Goal: Task Accomplishment & Management: Contribute content

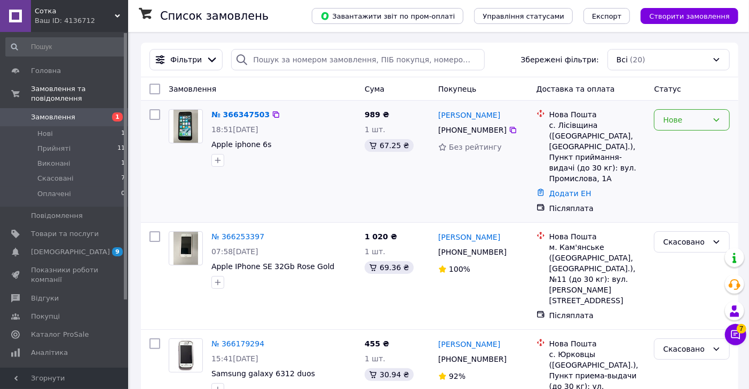
click at [725, 121] on div "Нове" at bounding box center [692, 119] width 76 height 21
click at [679, 140] on li "Прийнято" at bounding box center [692, 143] width 75 height 19
click at [247, 117] on link "№ 366347503" at bounding box center [237, 114] width 53 height 9
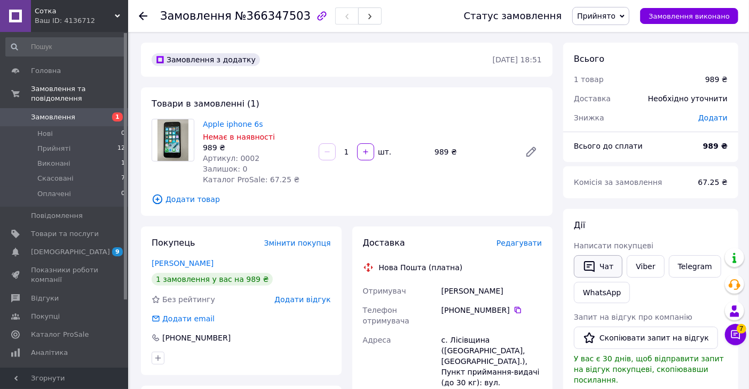
click at [596, 272] on button "Чат" at bounding box center [598, 267] width 49 height 22
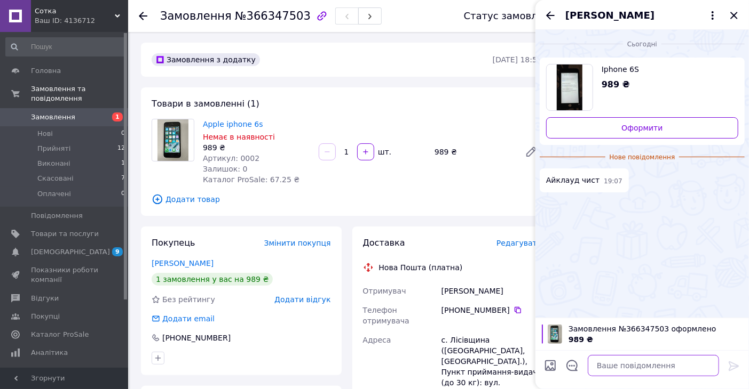
click at [610, 367] on textarea at bounding box center [652, 365] width 131 height 21
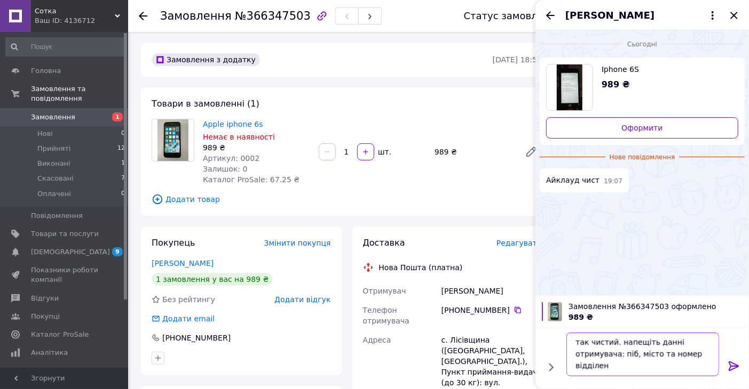
scroll to position [1, 0]
type textarea "так чистий. напещіть данні отримувача: піб, місто та номер відділеня номертелеф…"
click at [733, 361] on icon at bounding box center [733, 366] width 13 height 13
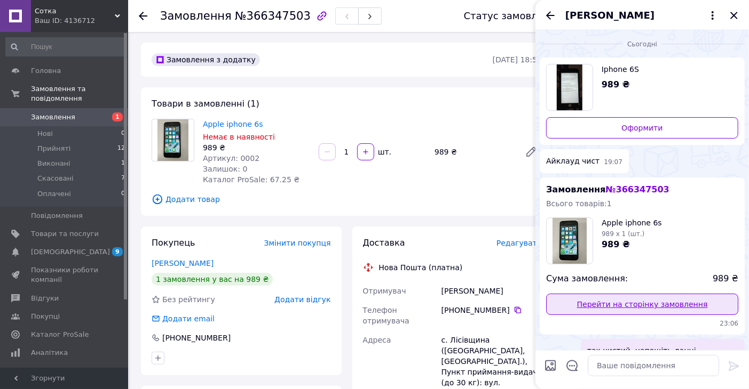
scroll to position [38, 0]
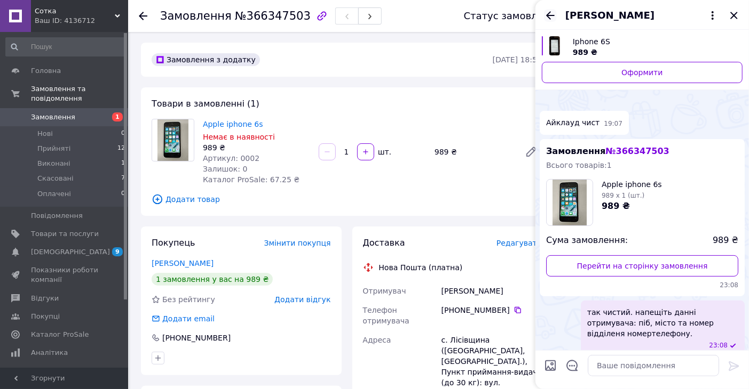
click at [550, 18] on icon "Назад" at bounding box center [550, 15] width 9 height 8
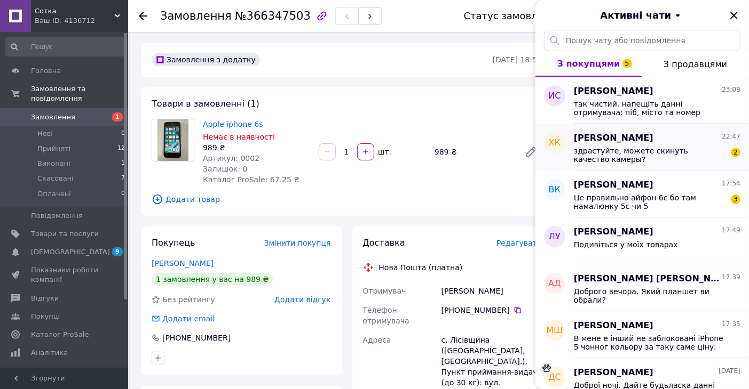
click at [709, 150] on span "здрастуйте, можете скинуть качество камеры?" at bounding box center [650, 155] width 152 height 17
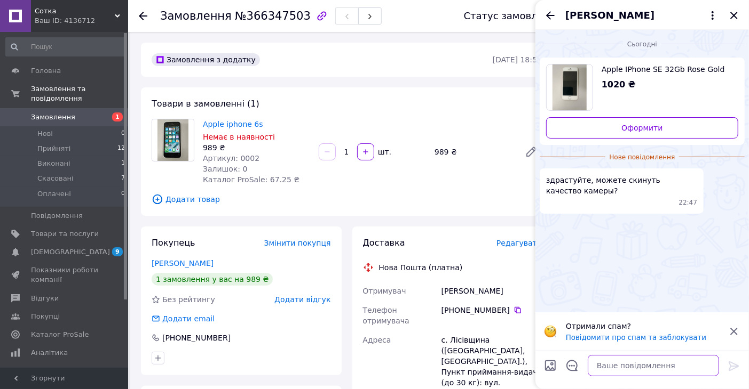
click at [649, 369] on textarea at bounding box center [652, 365] width 131 height 21
type textarea "н"
click at [644, 369] on textarea "а чим ці фото поганні?" at bounding box center [642, 365] width 153 height 21
type textarea "а чим ці фото погані?"
click at [729, 364] on icon at bounding box center [733, 367] width 10 height 10
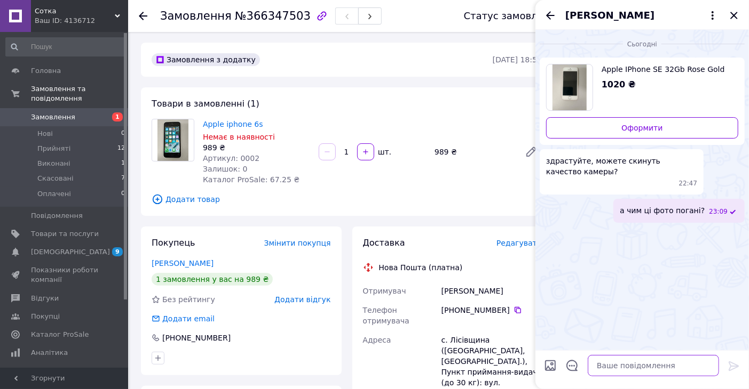
click at [646, 364] on textarea at bounding box center [652, 365] width 131 height 21
type textarea "ч"
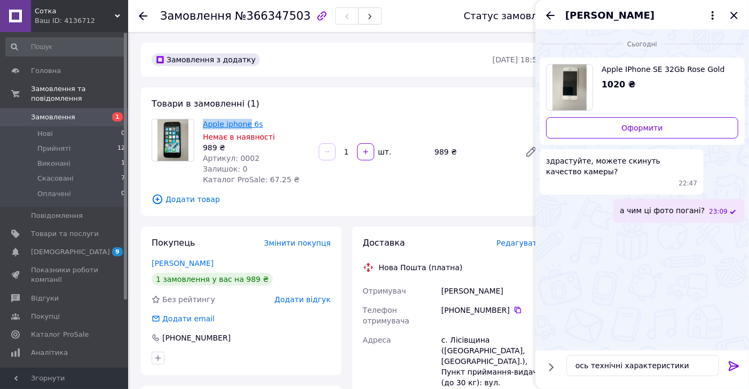
drag, startPoint x: 198, startPoint y: 126, endPoint x: 246, endPoint y: 125, distance: 48.0
click at [246, 125] on div "Apple iphone 6s Немає в наявності 989 ₴ Артикул: 0002 Залишок: 0 Каталог ProSal…" at bounding box center [346, 152] width 399 height 66
copy div "Apple iphone"
click at [697, 365] on textarea "ось технічні характеристики" at bounding box center [642, 365] width 153 height 21
paste textarea "[URL][DOMAIN_NAME]"
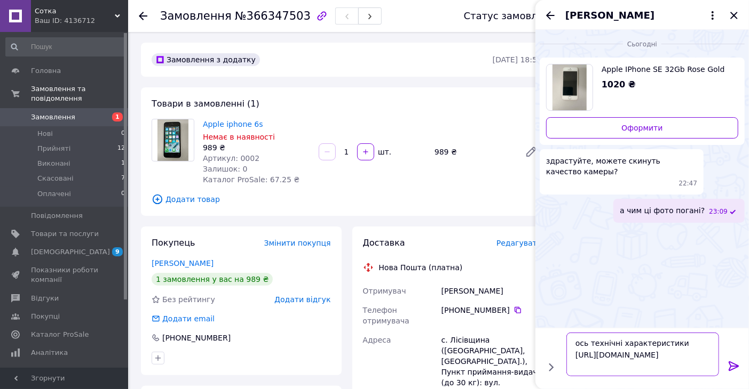
type textarea "ось технічні характеристики [URL][DOMAIN_NAME]"
click at [735, 365] on icon at bounding box center [733, 367] width 10 height 10
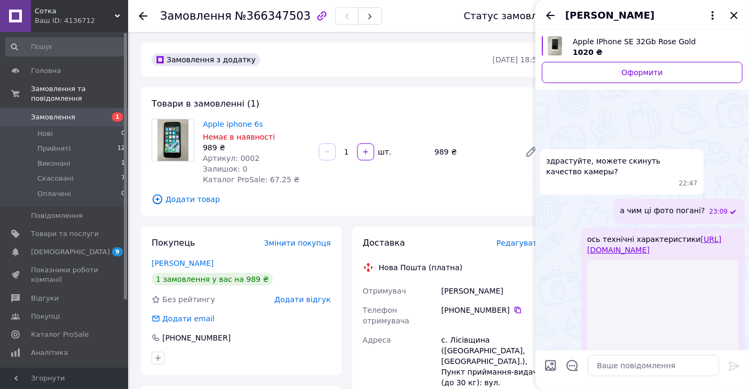
scroll to position [69, 0]
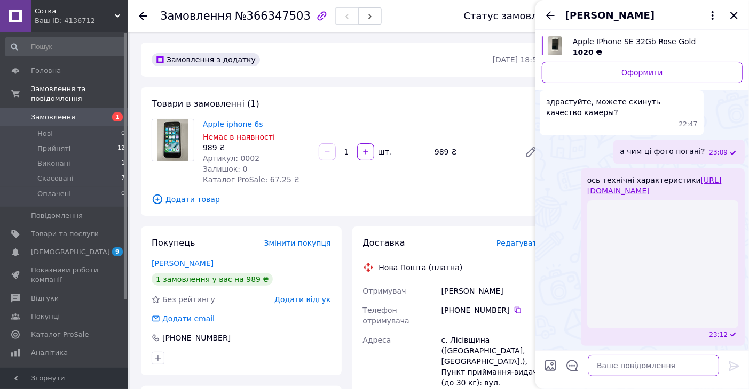
click at [650, 370] on textarea at bounding box center [652, 365] width 131 height 21
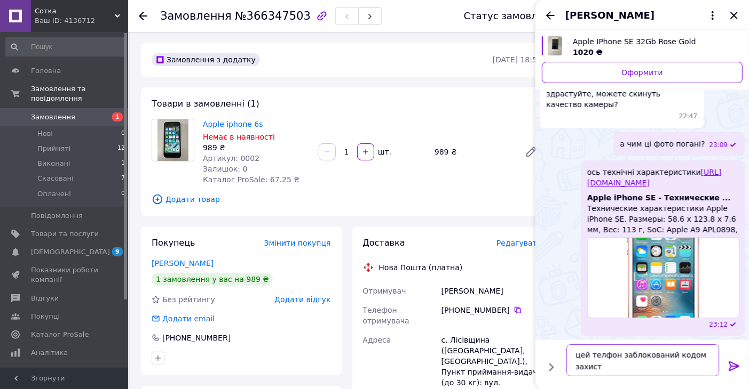
scroll to position [42, 0]
type textarea "цей телфон заблокований кодом захисту та він невідомий."
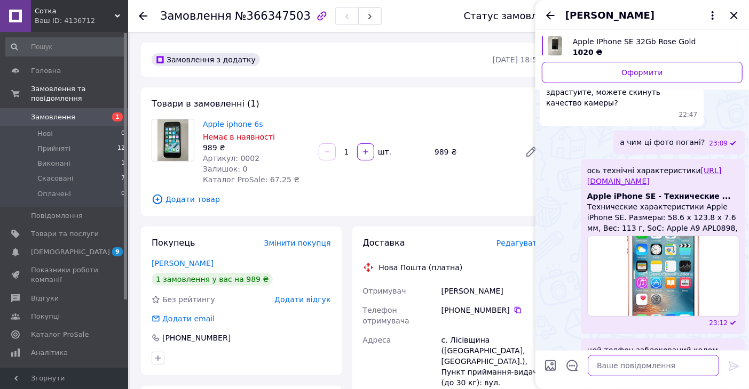
scroll to position [90, 0]
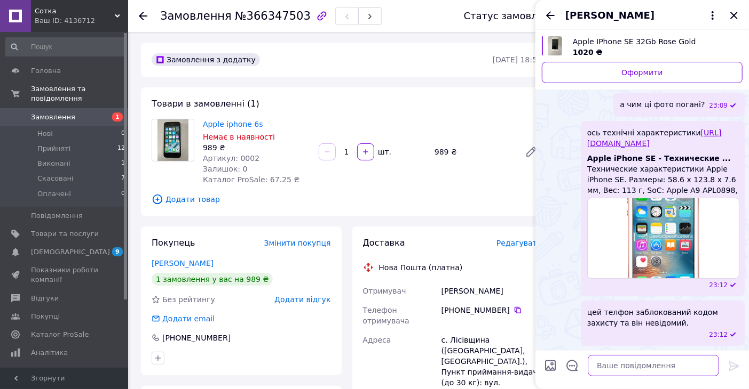
click at [647, 369] on textarea at bounding box center [652, 365] width 131 height 21
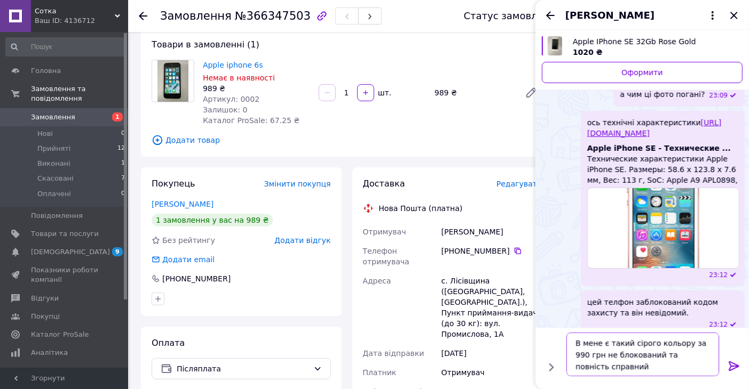
scroll to position [0, 0]
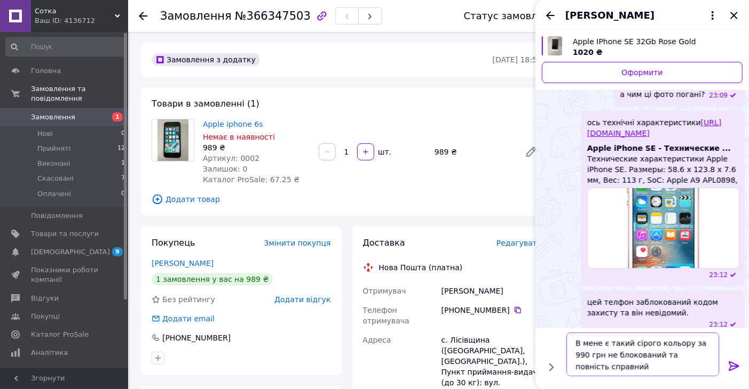
click at [620, 370] on textarea "В мене є такий сірого кольору за 990 грн не блокований та повність справний" at bounding box center [642, 355] width 153 height 44
paste textarea "[URL][DOMAIN_NAME]"
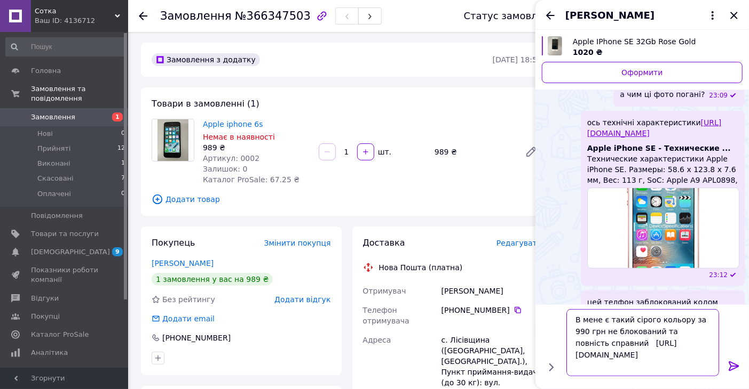
type textarea "В мене є такий сірого кольору за 990 грн не блокований та повність справний [UR…"
click at [736, 366] on icon at bounding box center [733, 367] width 10 height 10
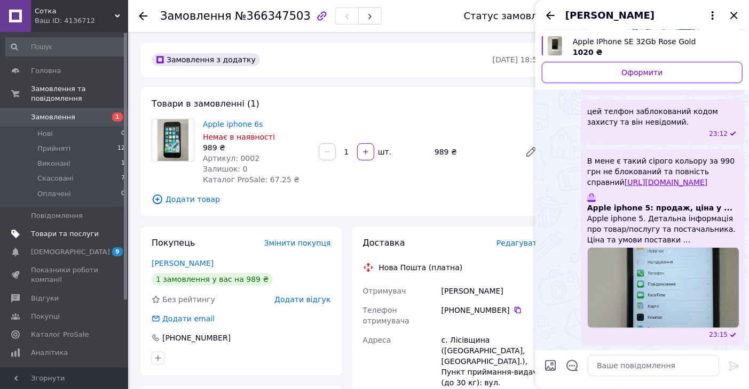
click at [60, 229] on span "Товари та послуги" at bounding box center [65, 234] width 68 height 10
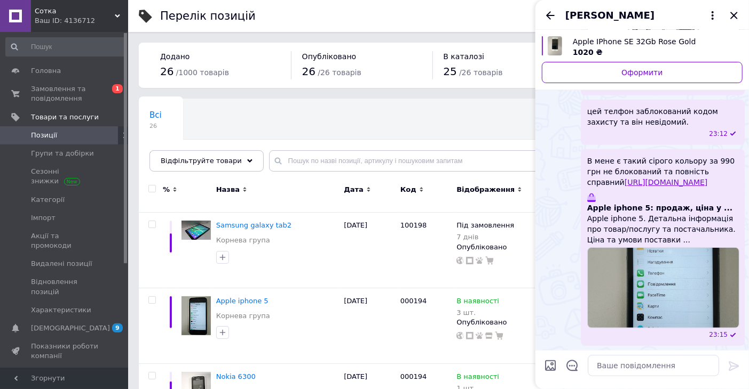
scroll to position [85, 0]
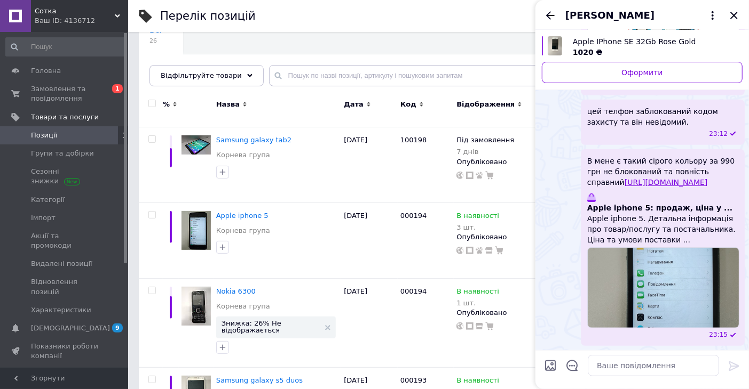
click at [575, 227] on div "В мене є такий сірого кольору за 990 грн не блокований та повність справний [UR…" at bounding box center [641, 247] width 205 height 197
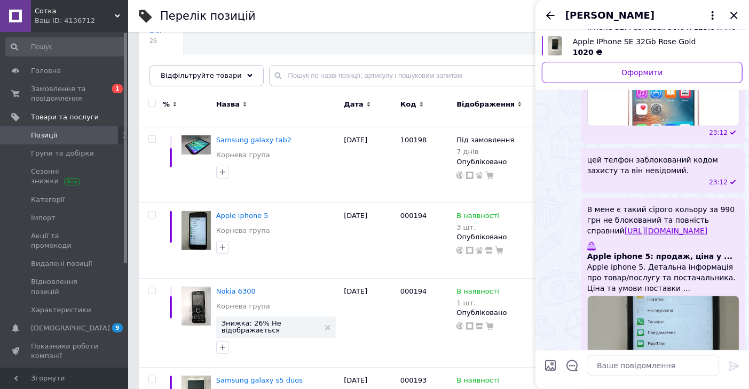
scroll to position [291, 0]
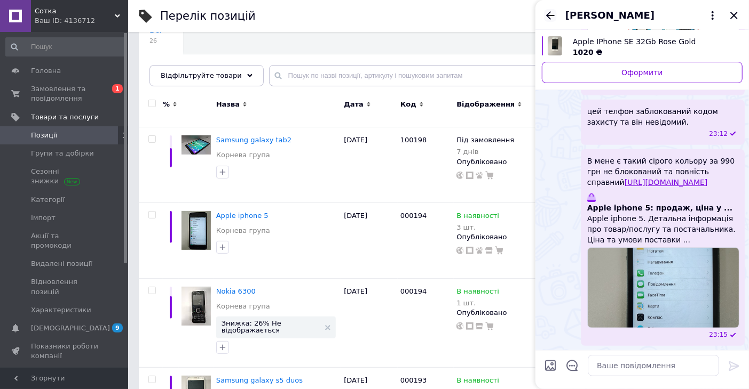
click at [550, 14] on icon "Назад" at bounding box center [550, 15] width 13 height 13
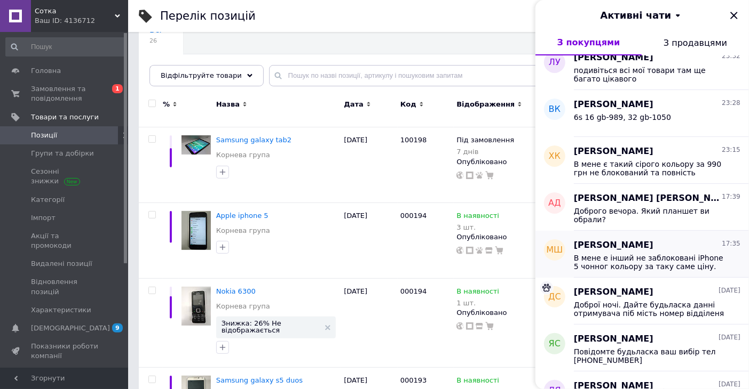
scroll to position [118, 0]
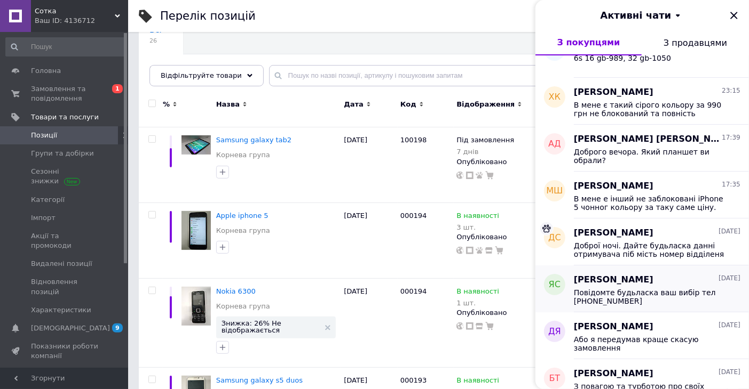
click at [647, 280] on div "[PERSON_NAME] [DATE]" at bounding box center [657, 280] width 166 height 12
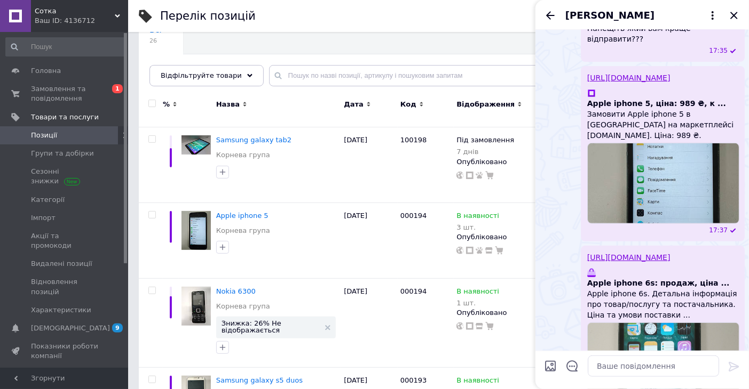
scroll to position [338, 0]
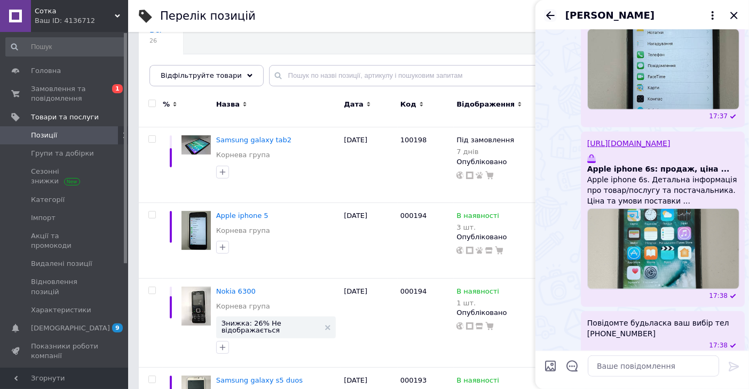
click at [547, 13] on icon "Назад" at bounding box center [550, 15] width 9 height 8
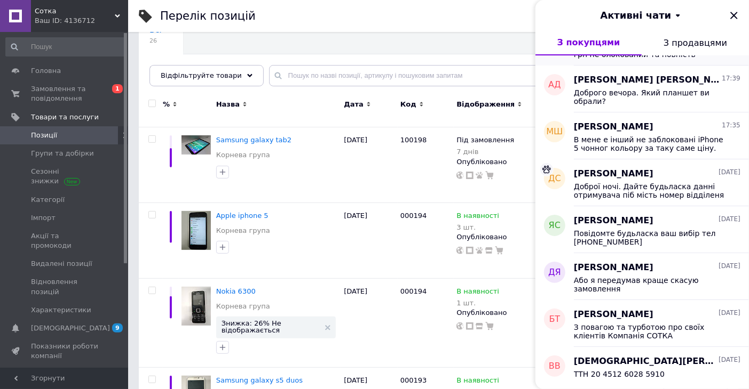
scroll to position [237, 0]
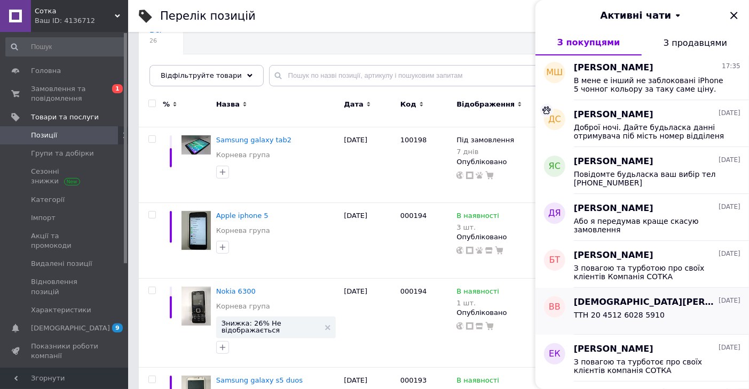
click at [646, 315] on span "ТТН 20 4512 6028 5910" at bounding box center [619, 315] width 91 height 9
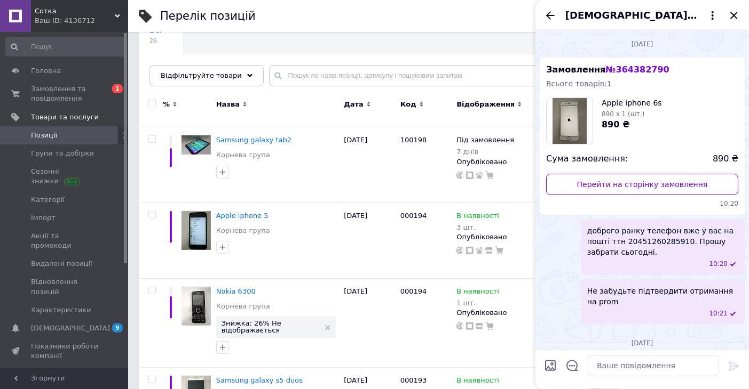
scroll to position [134, 0]
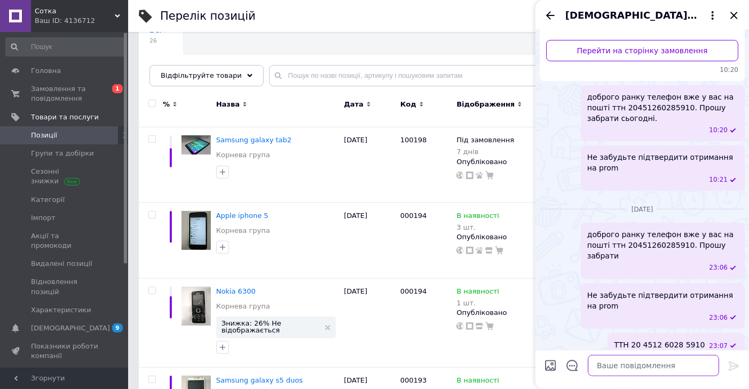
click at [641, 367] on textarea at bounding box center [652, 365] width 131 height 21
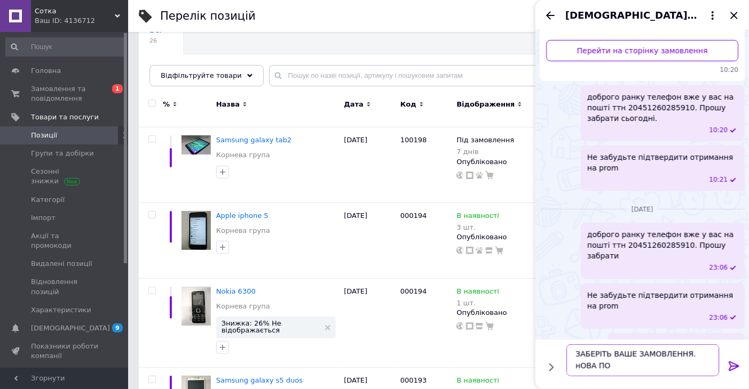
scroll to position [1, 0]
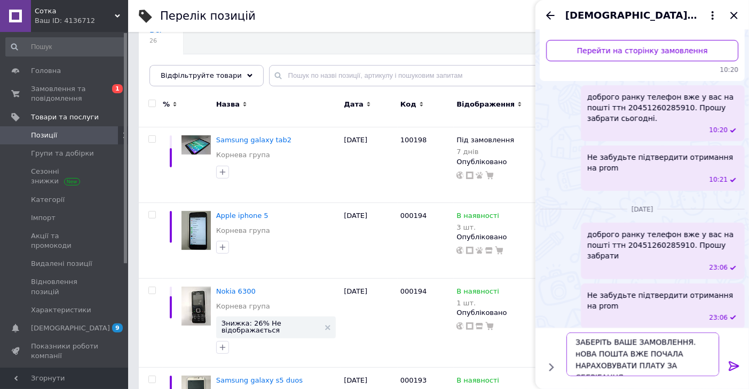
type textarea "ЗАБЕРІТЬ ВАШЕ ЗАМОВЛЕННЯ. нОВА ПОШТА ВЖЕ ПОЧАЛА НАРАХОВУВАТИ ПЛАТУ ЗА СБЕРІГАНН…"
click at [735, 370] on icon at bounding box center [733, 366] width 13 height 13
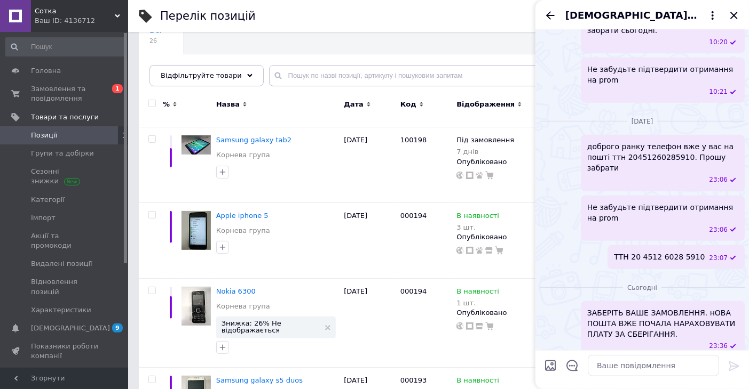
scroll to position [425, 0]
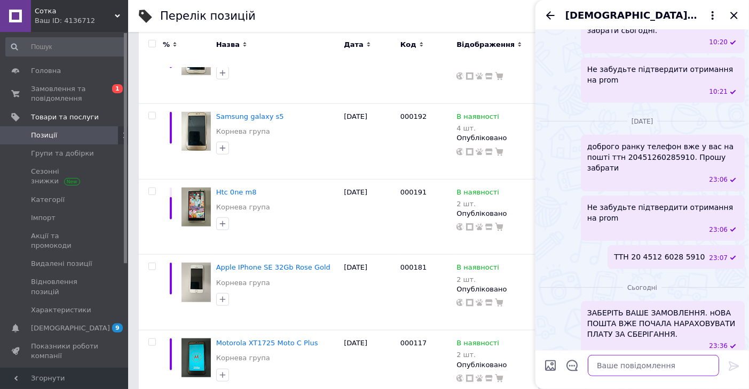
click at [654, 364] on textarea at bounding box center [652, 365] width 131 height 21
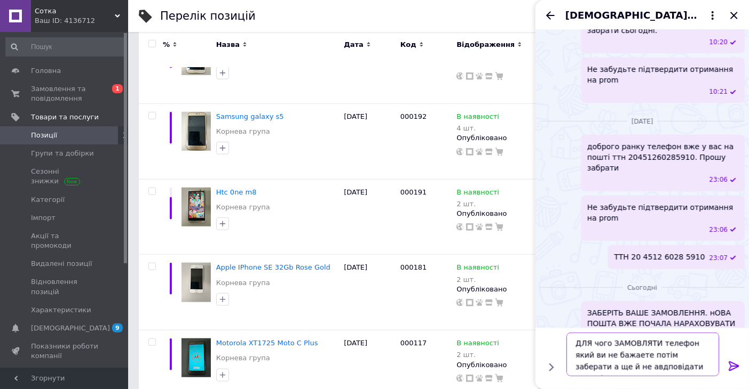
type textarea "ДЛЯ чого ЗАМОВЛЯТИ телефон який ви не бажаете потім заберати а ще й не авдповід…"
click at [733, 368] on icon at bounding box center [733, 366] width 13 height 13
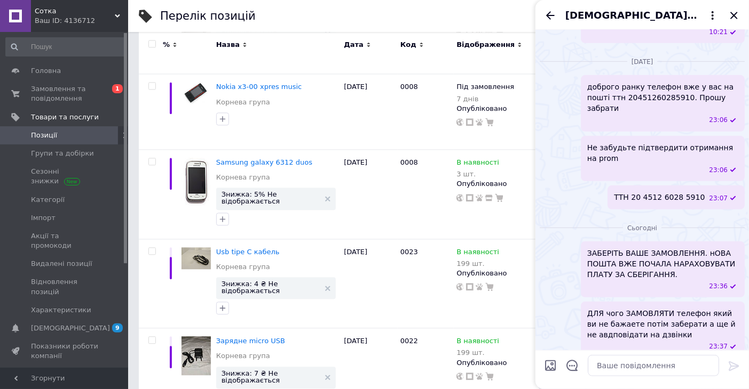
scroll to position [0, 0]
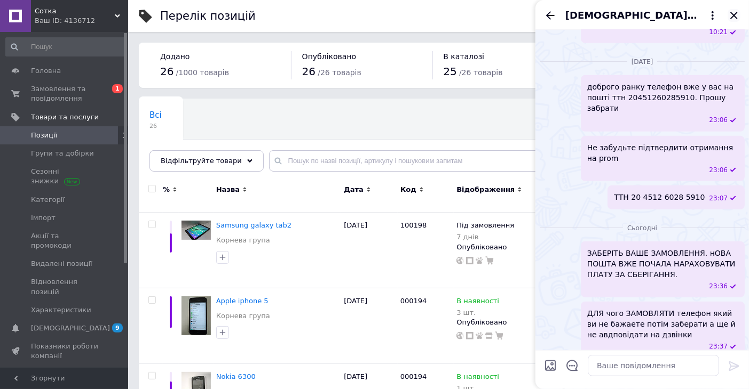
click at [731, 18] on icon "Закрити" at bounding box center [733, 15] width 7 height 7
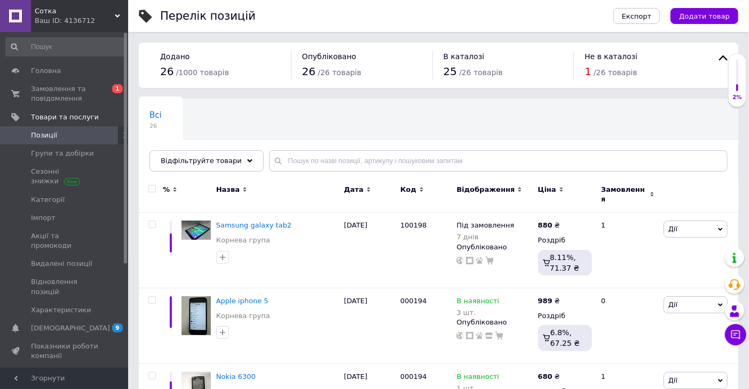
drag, startPoint x: 697, startPoint y: 12, endPoint x: 591, endPoint y: 158, distance: 181.4
click at [697, 12] on span "Додати товар" at bounding box center [704, 16] width 51 height 8
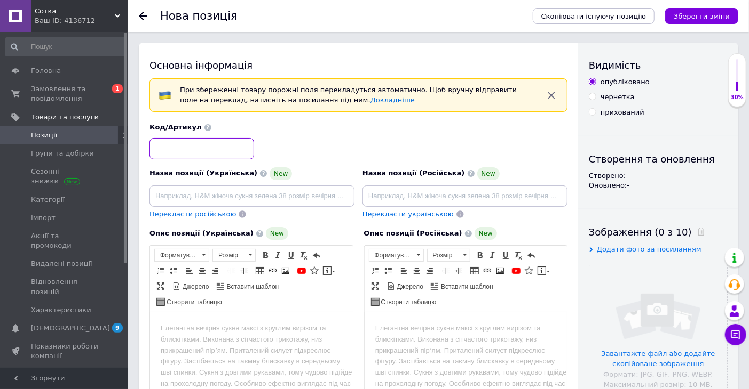
click at [193, 151] on input at bounding box center [201, 148] width 105 height 21
type input "000299"
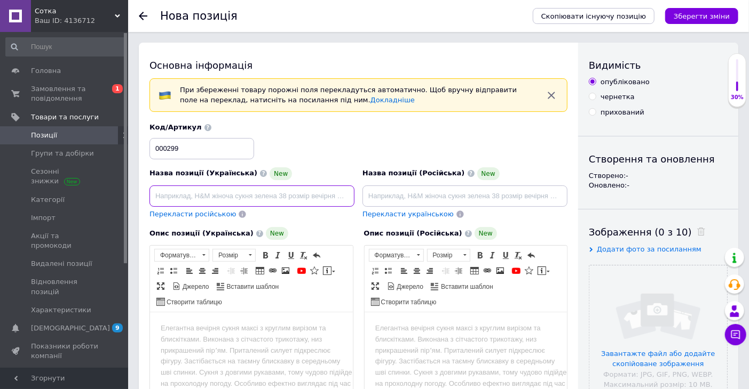
click at [173, 201] on input at bounding box center [251, 196] width 205 height 21
type input "бездротові навушники bluetoth"
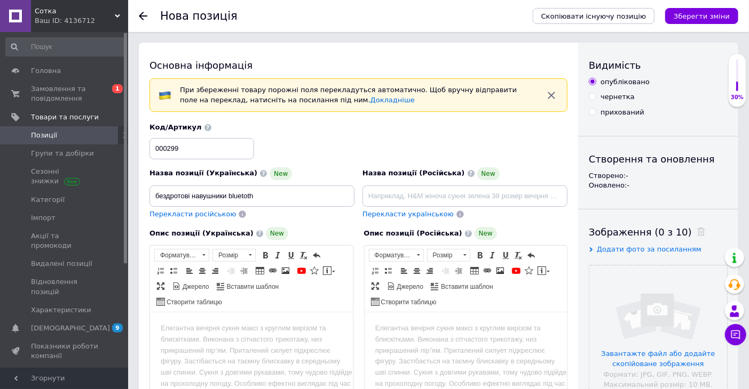
click at [268, 343] on html at bounding box center [250, 328] width 203 height 33
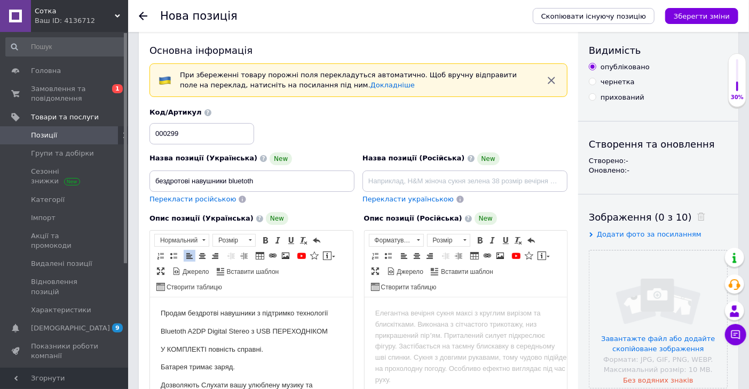
scroll to position [27, 0]
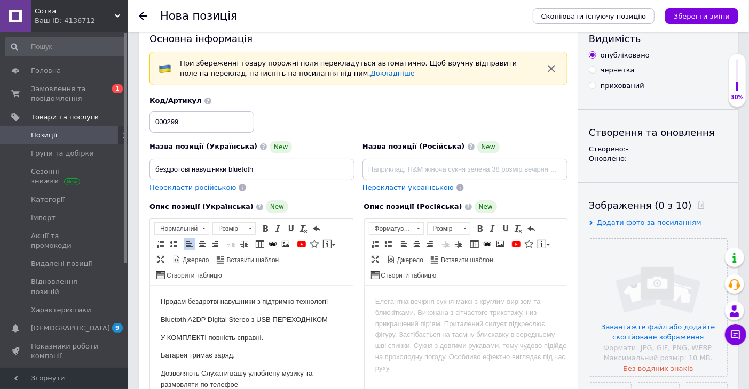
click at [268, 340] on p "У КОМПЛЕКТІ повність справні." at bounding box center [250, 338] width 181 height 11
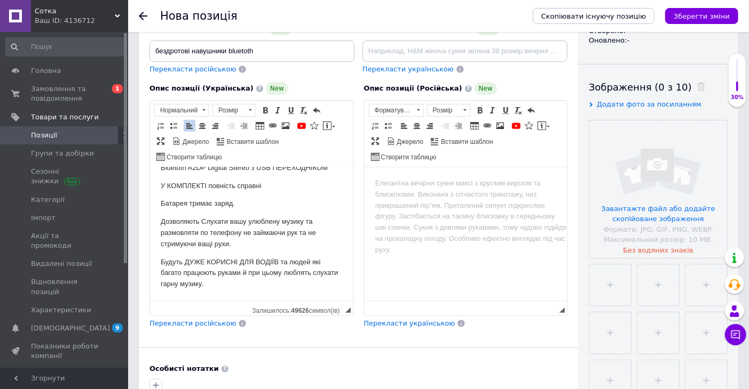
scroll to position [0, 0]
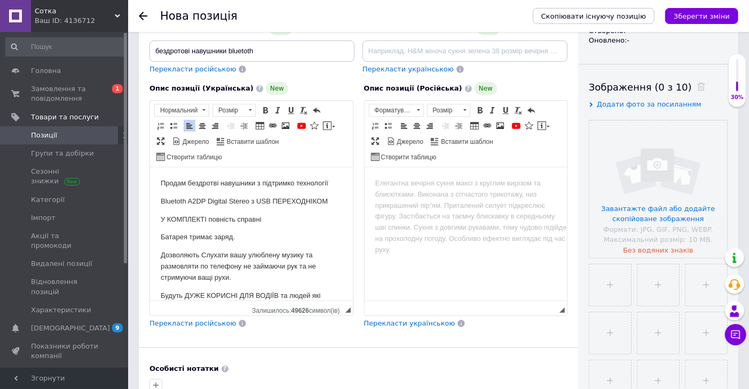
click at [161, 182] on p "Продам бездротві навушники з підтримко технології" at bounding box center [250, 183] width 181 height 11
drag, startPoint x: 161, startPoint y: 182, endPoint x: 257, endPoint y: 180, distance: 95.5
click at [257, 180] on p "Продам бездротві навушники з підтримко технології" at bounding box center [250, 183] width 181 height 11
click at [229, 184] on p "Продам бездротві навушники з підтримко технології" at bounding box center [250, 183] width 181 height 11
drag, startPoint x: 162, startPoint y: 181, endPoint x: 294, endPoint y: 182, distance: 131.8
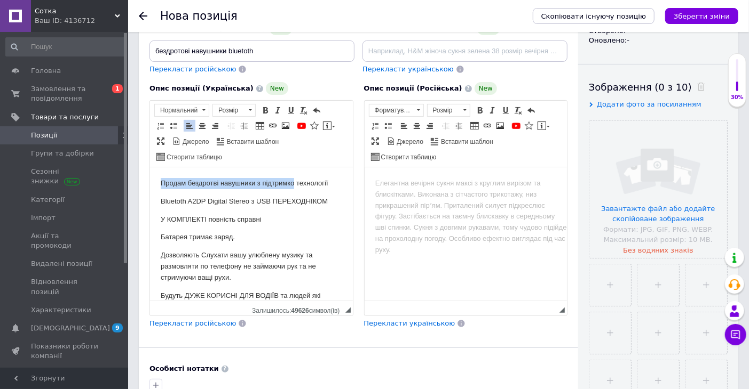
click at [294, 182] on p "Продам бездротві навушники з підтримко технології" at bounding box center [250, 183] width 181 height 11
click at [160, 208] on p "Bluetoth A2DP Digital Stereo з USB ПЕРЕХОДНІКОМ" at bounding box center [250, 201] width 181 height 11
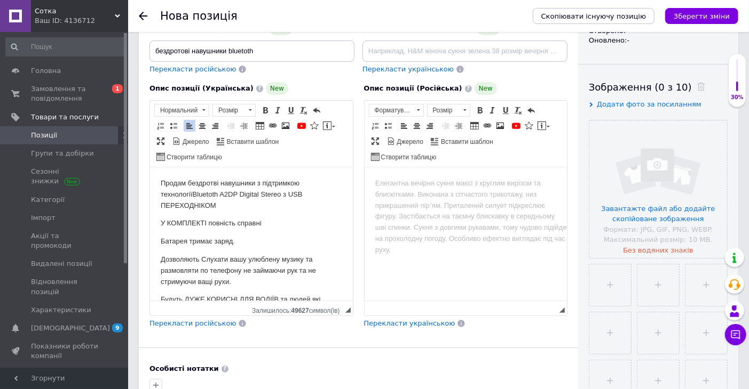
click at [284, 194] on p "Продам бездротві навушники з підтримкою технології Bluetoth A2DP Digital Stereo…" at bounding box center [250, 194] width 181 height 33
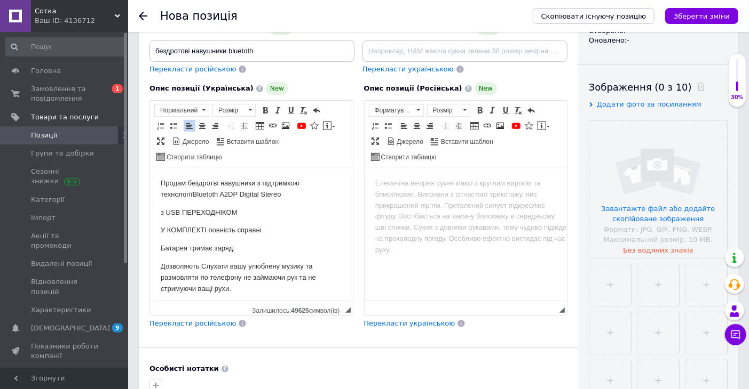
click at [158, 228] on html "Продам бездротві навушники з підтримкою технології Bluetoth A2DP Digital Stereo…" at bounding box center [250, 257] width 203 height 178
click at [213, 232] on p "повність справні" at bounding box center [250, 230] width 181 height 11
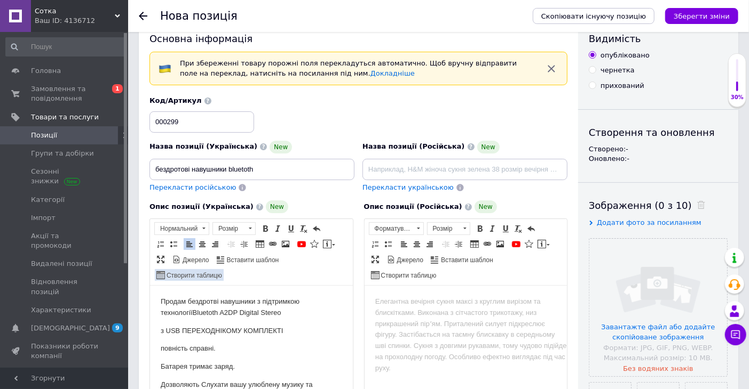
scroll to position [86, 0]
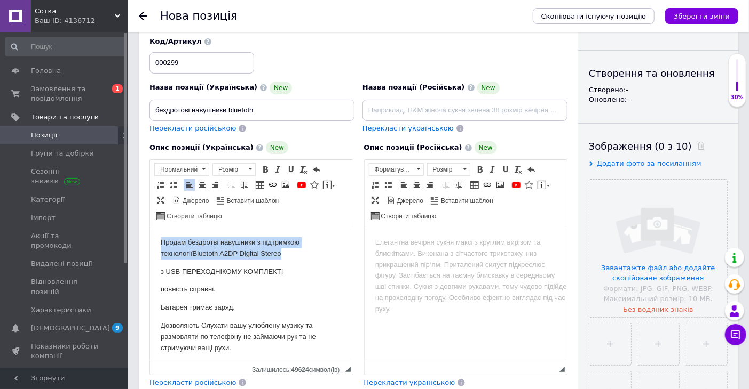
drag, startPoint x: 160, startPoint y: 241, endPoint x: 290, endPoint y: 251, distance: 130.6
click at [290, 251] on p "Продам бездротві навушники з підтримкою технології Bluetoth A2DP Digital Stereo" at bounding box center [250, 248] width 181 height 22
click at [205, 169] on span at bounding box center [203, 170] width 10 height 12
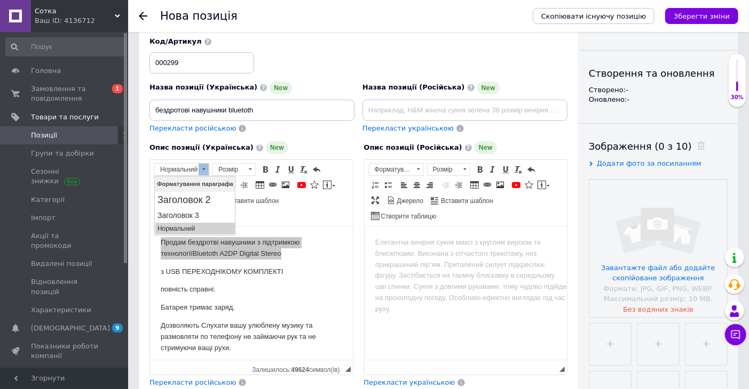
scroll to position [0, 0]
click at [203, 209] on link "Заголовок 3" at bounding box center [194, 215] width 79 height 13
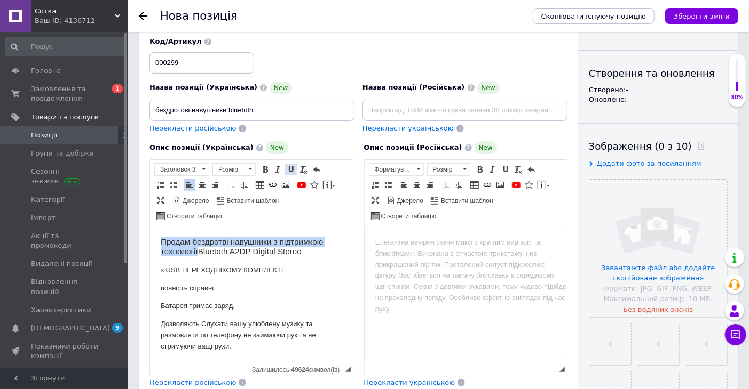
click at [290, 172] on span at bounding box center [291, 169] width 9 height 9
click at [309, 266] on p "з USB ПЕРЕХОДНІКОМ У КОМПЛЕКТІ" at bounding box center [250, 270] width 181 height 11
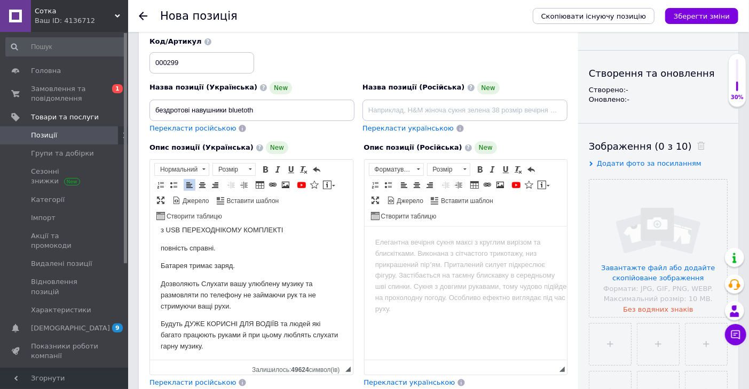
scroll to position [43, 0]
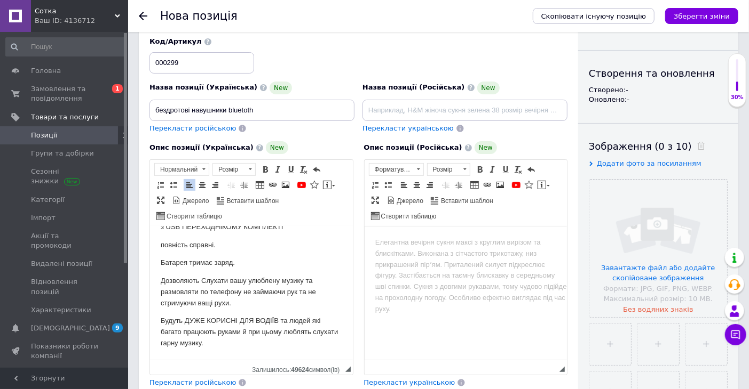
drag, startPoint x: 347, startPoint y: 249, endPoint x: 503, endPoint y: 507, distance: 301.9
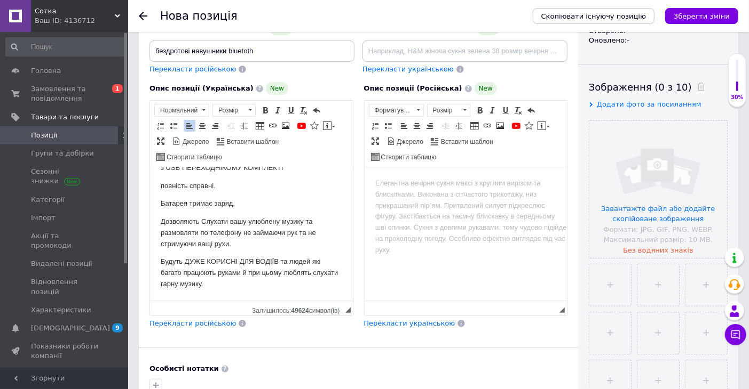
click at [283, 284] on p "Будуть ДУЖЕ КОРИСНІ ДЛЯ ВОДІЇВ та людей які багато працюють руками й при цьому …" at bounding box center [250, 273] width 181 height 33
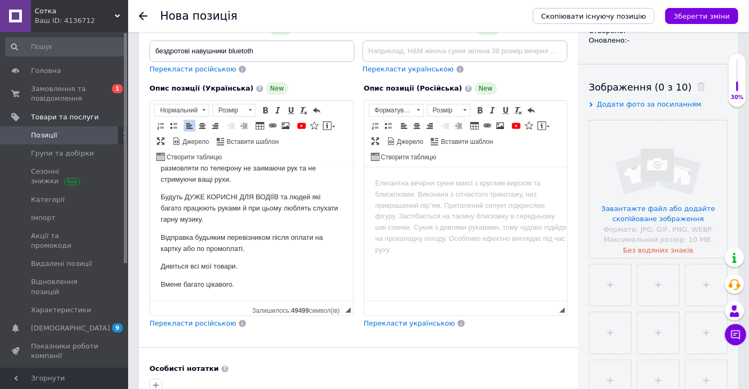
scroll to position [108, 0]
drag, startPoint x: 161, startPoint y: 266, endPoint x: 236, endPoint y: 280, distance: 76.5
click at [236, 280] on body "Продам бездротві навушники з підтримкою технології Bluetoth A2DP Digital Stereo…" at bounding box center [250, 180] width 181 height 220
click at [252, 112] on span at bounding box center [250, 111] width 10 height 12
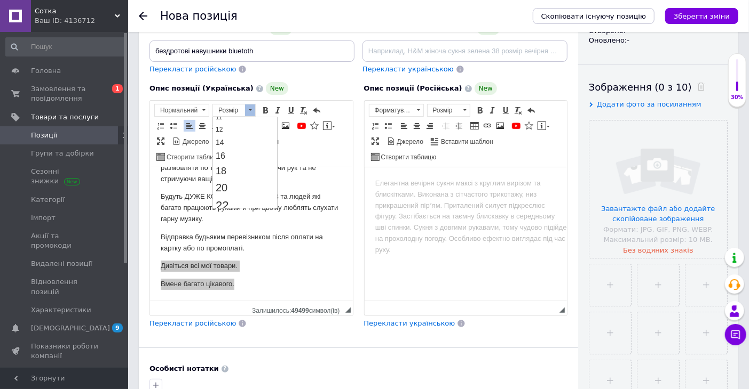
scroll to position [74, 0]
click at [240, 154] on link "16" at bounding box center [244, 153] width 63 height 14
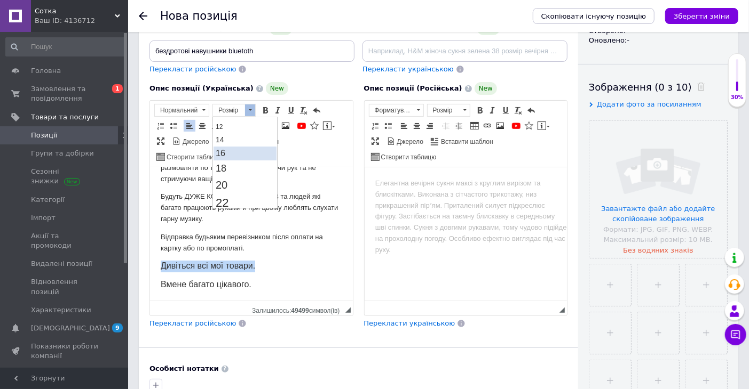
scroll to position [0, 0]
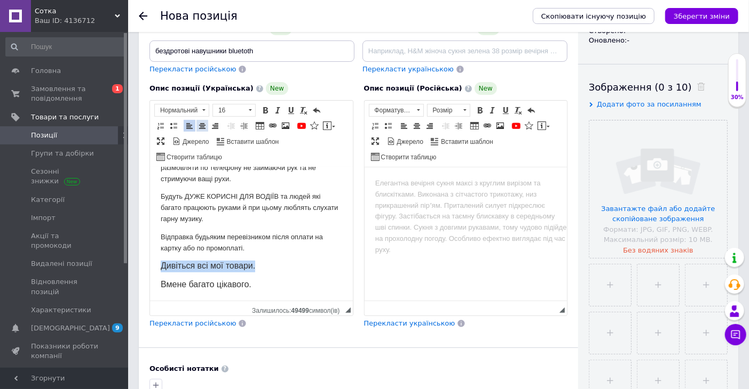
click at [203, 126] on span at bounding box center [202, 126] width 9 height 9
click at [265, 113] on span at bounding box center [265, 110] width 9 height 9
click at [295, 255] on body "Продам бездротві навушники з підтримкою технології Bluetoth A2DP Digital Stereo…" at bounding box center [250, 180] width 181 height 221
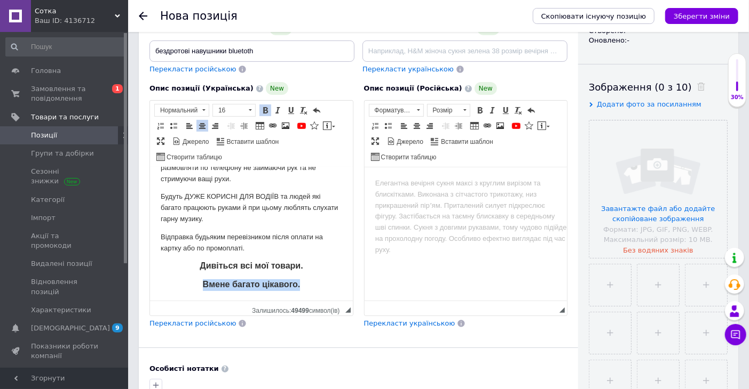
drag, startPoint x: 196, startPoint y: 288, endPoint x: 287, endPoint y: 259, distance: 95.0
click at [297, 287] on p "Вмене багато цікавого." at bounding box center [250, 286] width 181 height 12
click at [296, 113] on link "Підкреслений Сполучення клавіш Ctrl+U" at bounding box center [291, 111] width 12 height 12
click at [311, 290] on p "Вмене багато цікавого." at bounding box center [250, 286] width 181 height 12
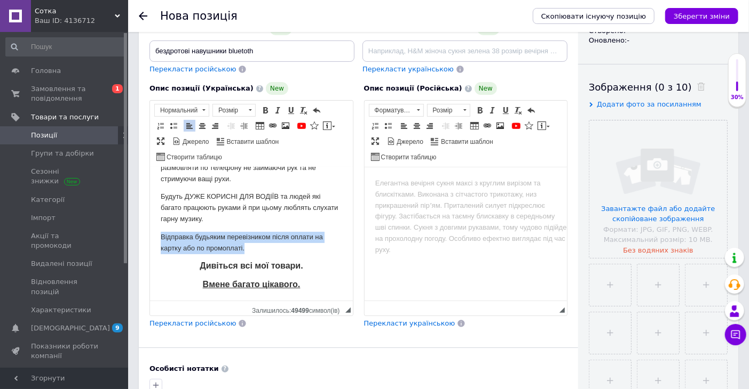
drag, startPoint x: 158, startPoint y: 236, endPoint x: 265, endPoint y: 245, distance: 107.1
click at [265, 245] on html "Продам бездротві навушники з підтримкою технології Bluetoth A2DP Digital Stereo…" at bounding box center [250, 180] width 203 height 243
click at [201, 129] on span at bounding box center [202, 126] width 9 height 9
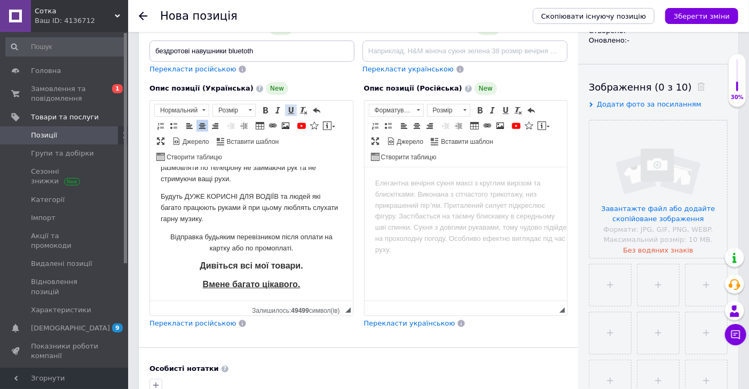
click at [290, 110] on span at bounding box center [291, 110] width 9 height 9
click at [250, 113] on span at bounding box center [250, 111] width 10 height 12
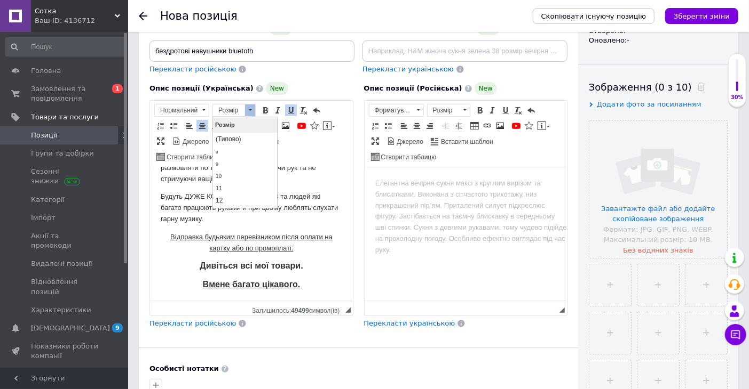
click at [276, 204] on html "Форматування параграфа Заголовок 2 Заголовок 3 Нормальний Розмір ([GEOGRAPHIC_D…" at bounding box center [245, 288] width 64 height 342
click at [233, 186] on link "14" at bounding box center [244, 189] width 63 height 13
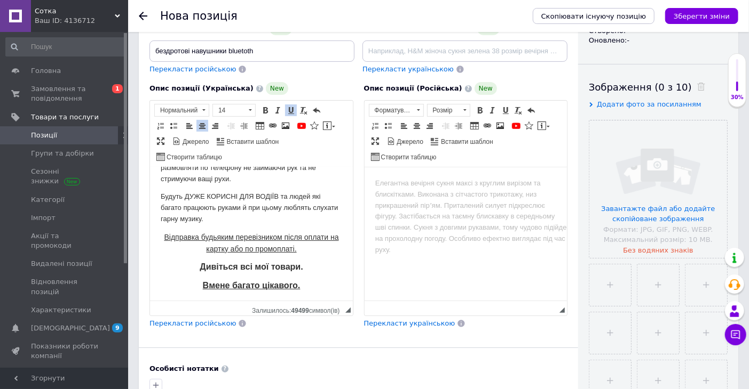
click at [299, 253] on p "Відправка будьяким перевізником після оплати на картку або по промоплаті." at bounding box center [250, 243] width 181 height 23
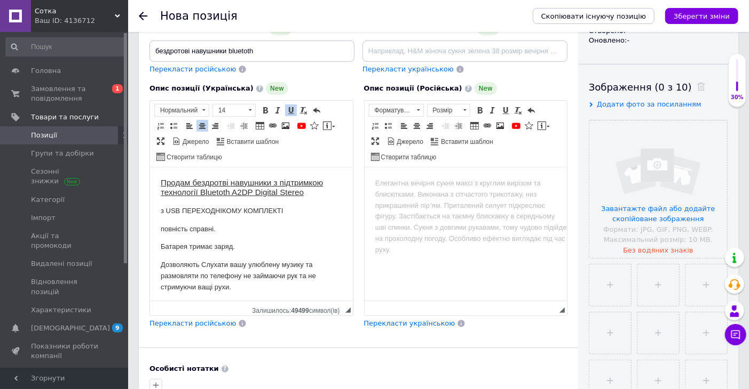
click at [321, 198] on body "Продам бездротві навушники з підтримкою технології Bluetoth A2DP Digital Stereo…" at bounding box center [250, 289] width 181 height 222
click at [321, 195] on h3 "Продам бездротві навушники з підтримкою технології Bluetoth A2DP Digital Stereo" at bounding box center [250, 188] width 181 height 20
click at [297, 211] on p "з USB ПЕРЕХОДНІКОМ У КОМПЛЕКТІ" at bounding box center [250, 211] width 181 height 11
drag, startPoint x: 161, startPoint y: 229, endPoint x: 215, endPoint y: 230, distance: 54.4
click at [215, 230] on p "повність справні." at bounding box center [250, 229] width 181 height 11
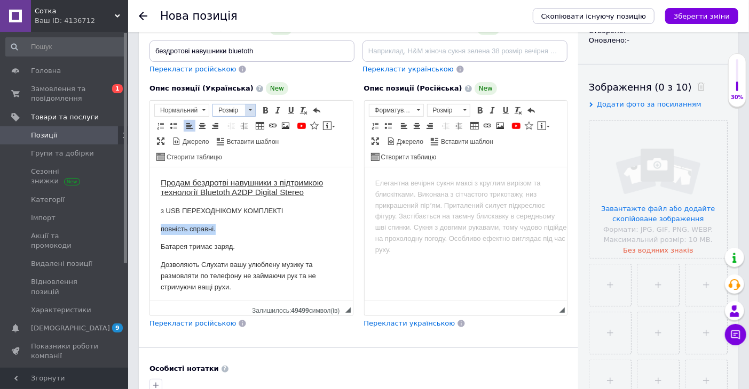
click at [249, 110] on span at bounding box center [250, 110] width 3 height 2
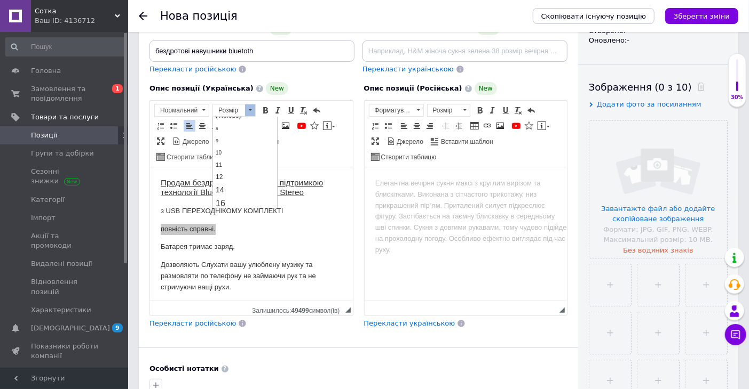
scroll to position [47, 0]
click at [233, 176] on link "16" at bounding box center [244, 180] width 63 height 14
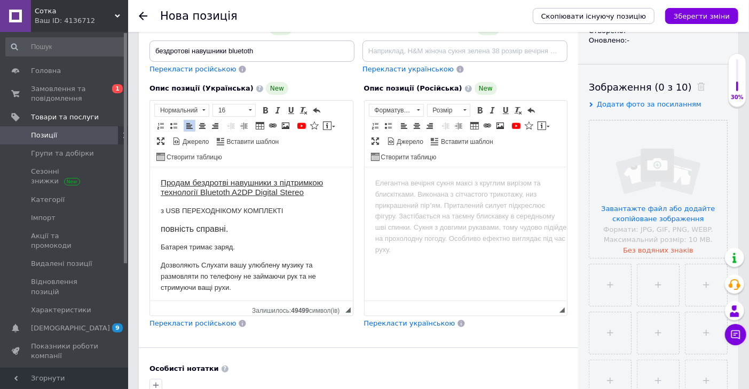
scroll to position [0, 0]
click at [274, 235] on body "Продам бездротві навушники з підтримкою технології Bluetoth A2DP Digital Stereo…" at bounding box center [250, 289] width 181 height 223
click at [233, 248] on p "Батарея тримає заряд." at bounding box center [250, 247] width 181 height 11
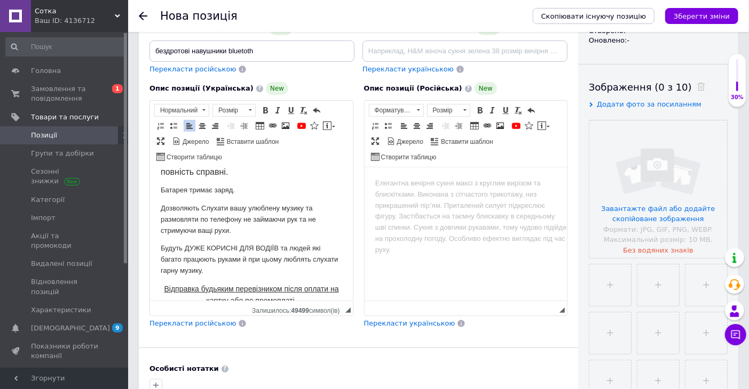
scroll to position [52, 0]
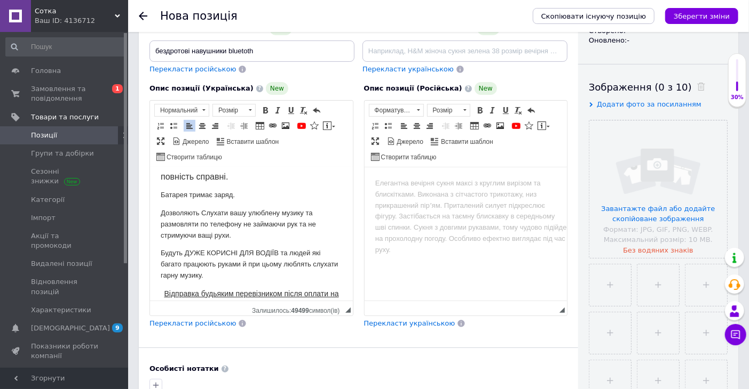
drag, startPoint x: 244, startPoint y: 193, endPoint x: 155, endPoint y: 194, distance: 89.1
click at [154, 195] on html "Продам бездротві навушники з підтримкою технології Bluetoth A2DP Digital Stereo…" at bounding box center [250, 237] width 203 height 244
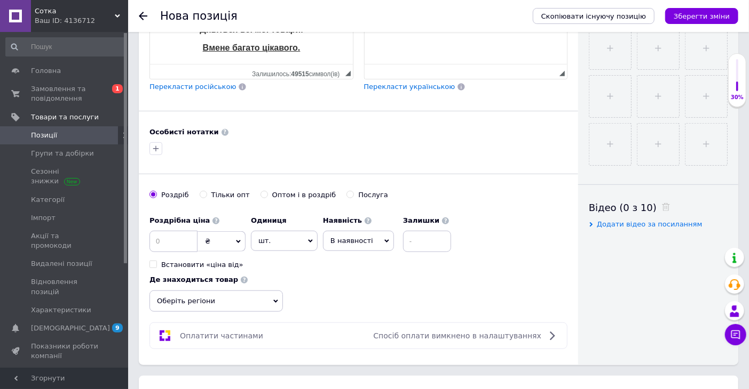
scroll to position [441, 0]
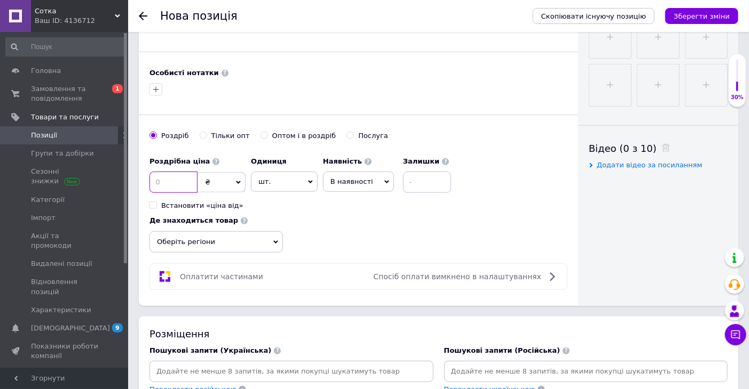
click at [181, 180] on input at bounding box center [173, 182] width 48 height 21
click at [422, 182] on input at bounding box center [427, 182] width 48 height 21
type input "3"
click at [173, 182] on input at bounding box center [173, 182] width 48 height 21
type input "235"
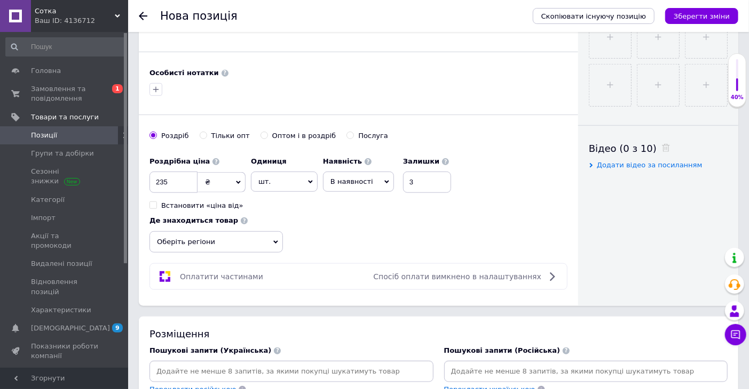
click at [274, 238] on span "Оберіть регіони" at bounding box center [215, 242] width 133 height 21
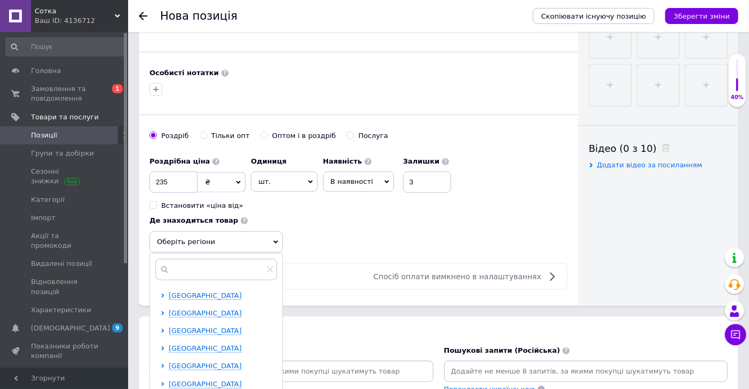
scroll to position [619, 0]
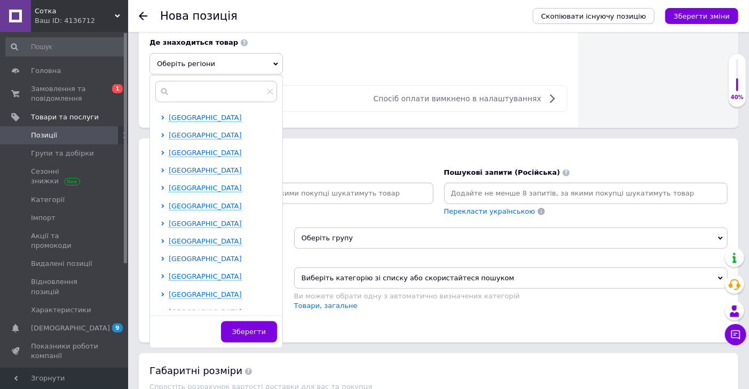
click at [209, 261] on span "[GEOGRAPHIC_DATA]" at bounding box center [205, 259] width 73 height 8
click at [169, 294] on input "checkbox" at bounding box center [172, 294] width 7 height 7
checkbox input "true"
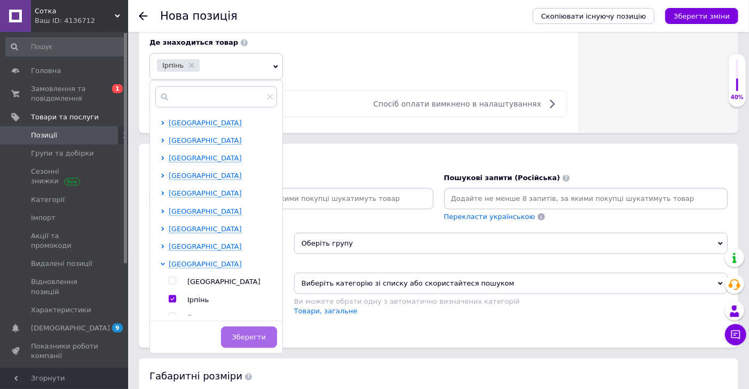
click at [238, 331] on button "Зберегти" at bounding box center [249, 337] width 56 height 21
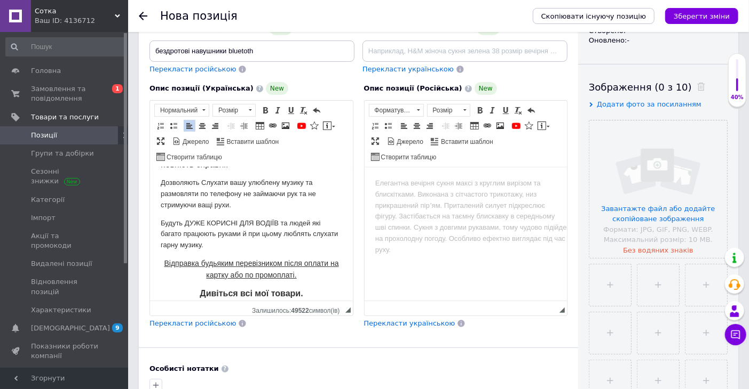
scroll to position [0, 0]
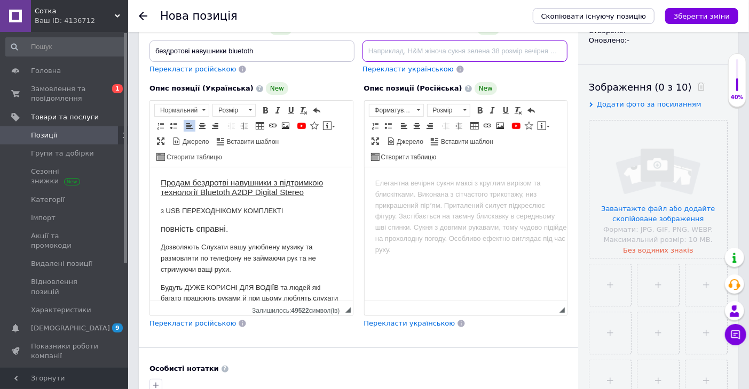
click at [369, 49] on input at bounding box center [464, 51] width 205 height 21
type input "беспроводные наушныки"
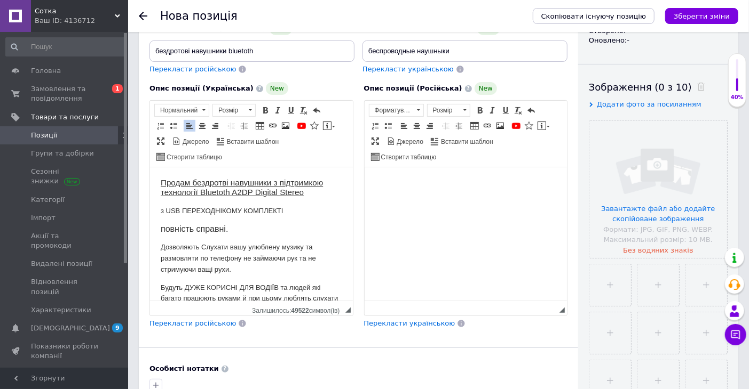
click at [405, 177] on html at bounding box center [465, 184] width 203 height 33
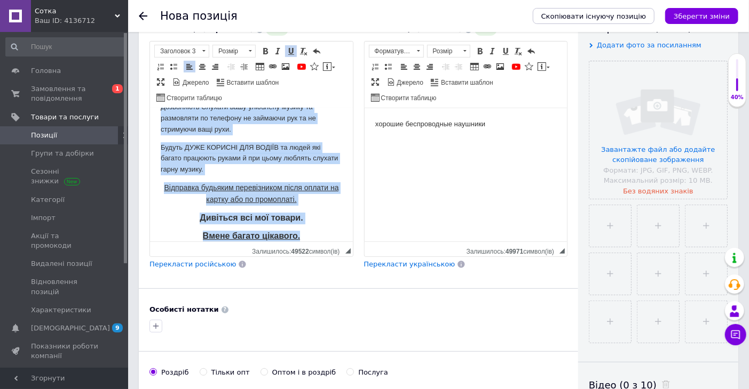
scroll to position [92, 0]
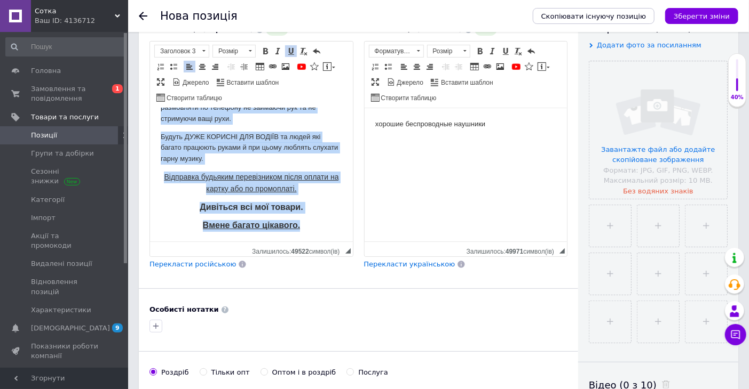
drag, startPoint x: 158, startPoint y: 122, endPoint x: 324, endPoint y: 260, distance: 215.5
click at [324, 243] on html "Продам бездротві навушники з підтримкою технології Bluetoth A2DP Digital Stereo…" at bounding box center [250, 130] width 203 height 226
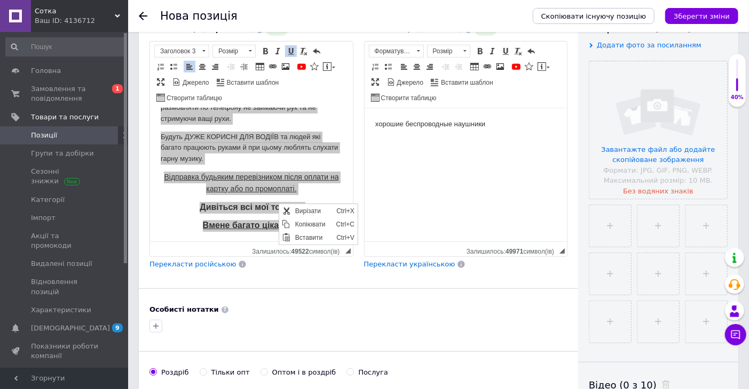
scroll to position [0, 0]
drag, startPoint x: 306, startPoint y: 223, endPoint x: 435, endPoint y: 318, distance: 160.7
click at [306, 223] on span "Копіювати" at bounding box center [312, 224] width 41 height 13
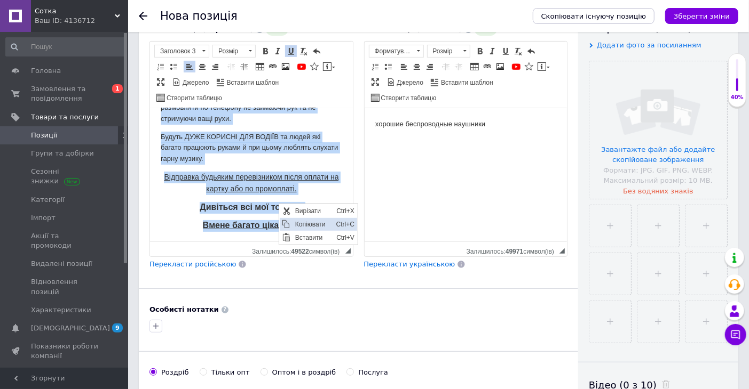
copy body "Продам бездротві навушники з підтримкою технології Bluetoth A2DP Digital Stereo…"
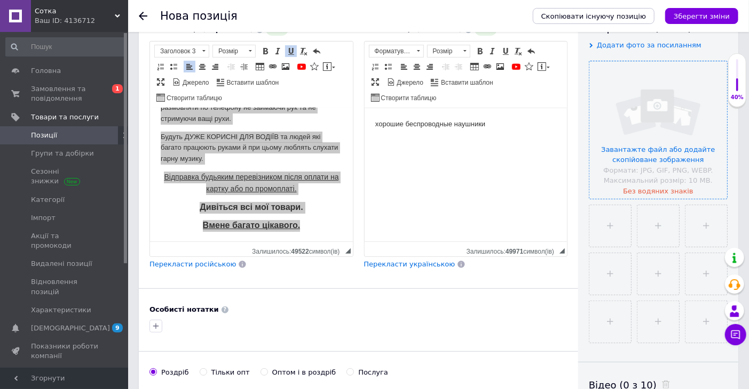
click at [638, 115] on input "file" at bounding box center [658, 130] width 138 height 138
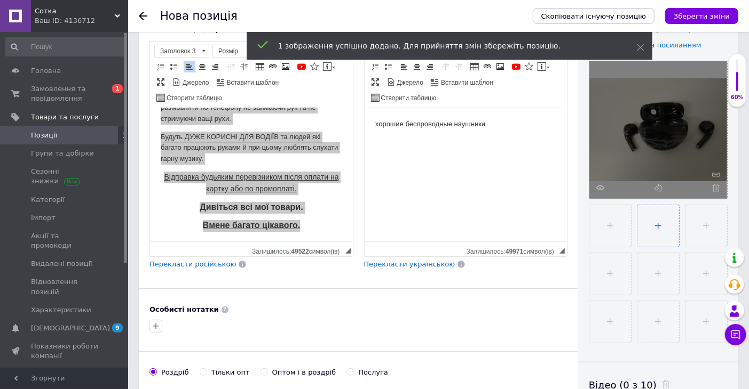
click at [664, 221] on input "file" at bounding box center [658, 226] width 42 height 42
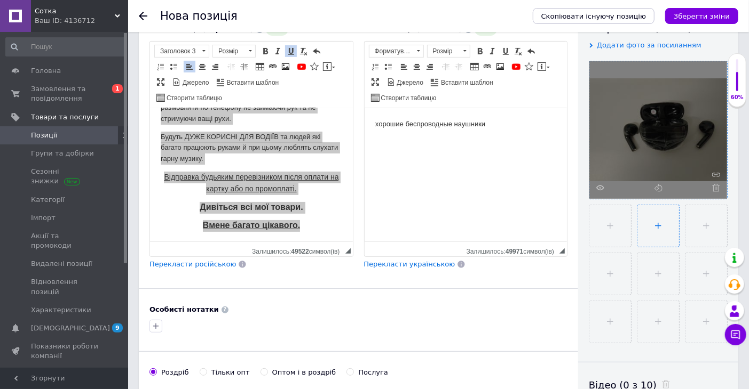
type input "C:\fakepath\1000003252.jpg"
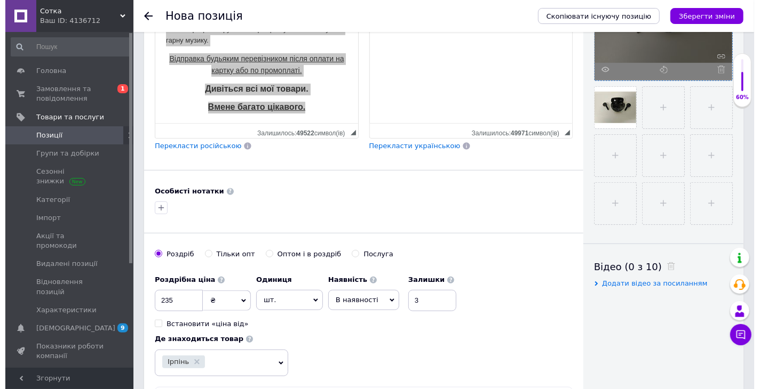
scroll to position [441, 0]
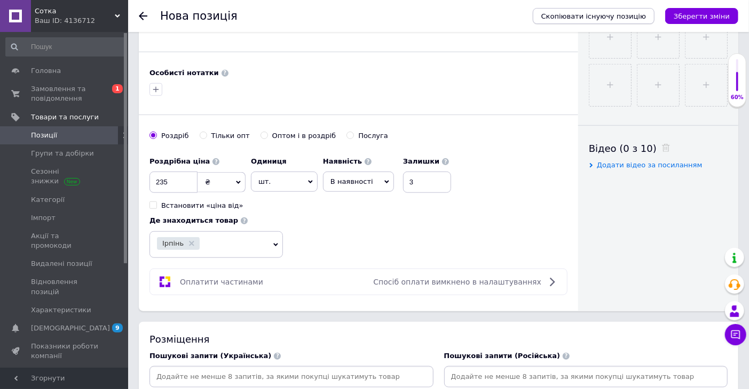
click at [591, 16] on span "Скопіювати існуючу позицію" at bounding box center [593, 16] width 105 height 8
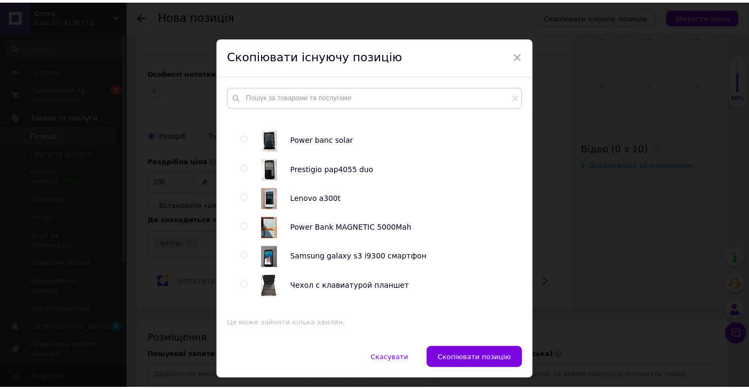
scroll to position [296, 0]
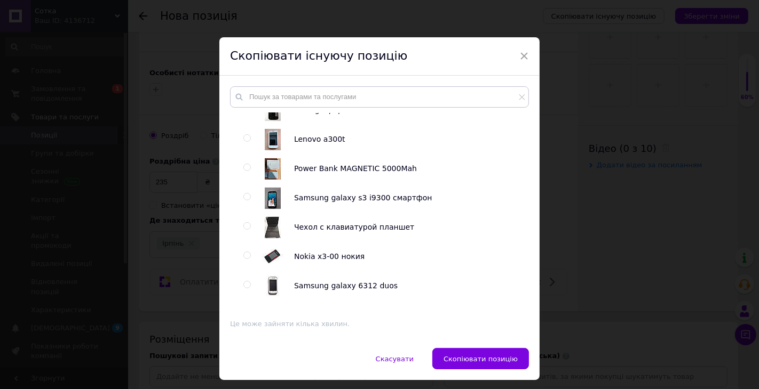
click at [393, 358] on span "Скасувати" at bounding box center [395, 359] width 38 height 8
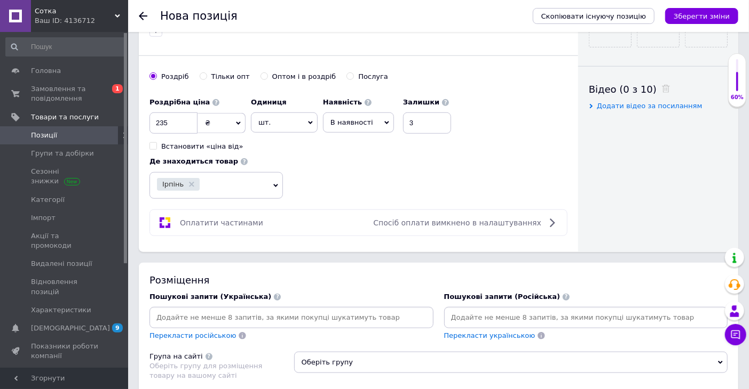
scroll to position [619, 0]
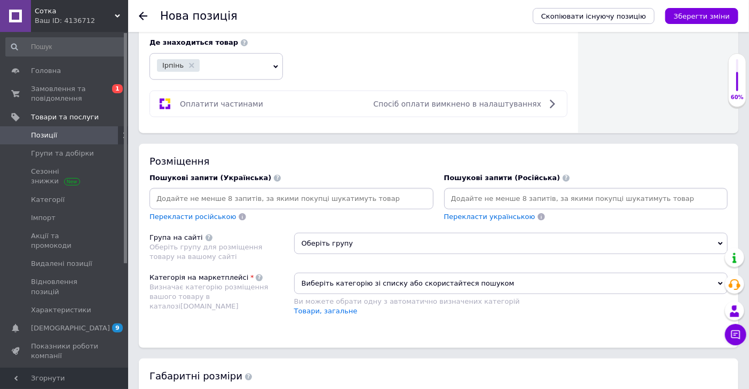
click at [333, 201] on input at bounding box center [292, 199] width 280 height 16
type input "бездротові"
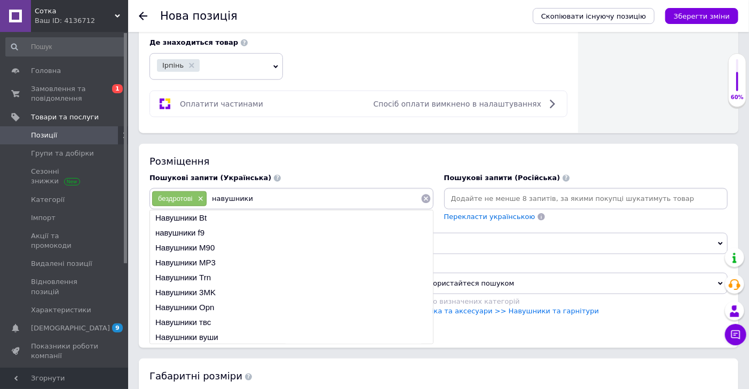
type input "навушники"
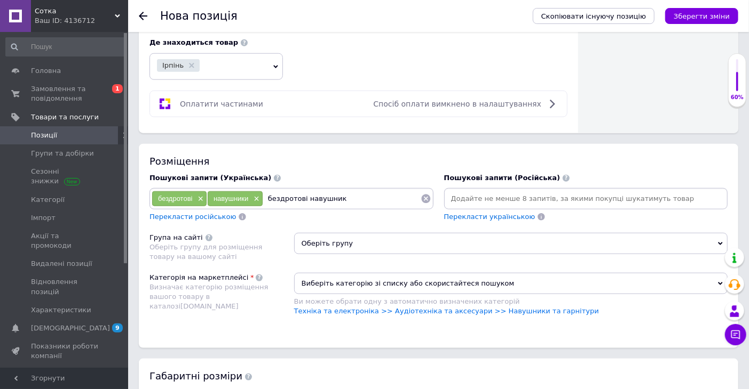
type input "бездротові навушники"
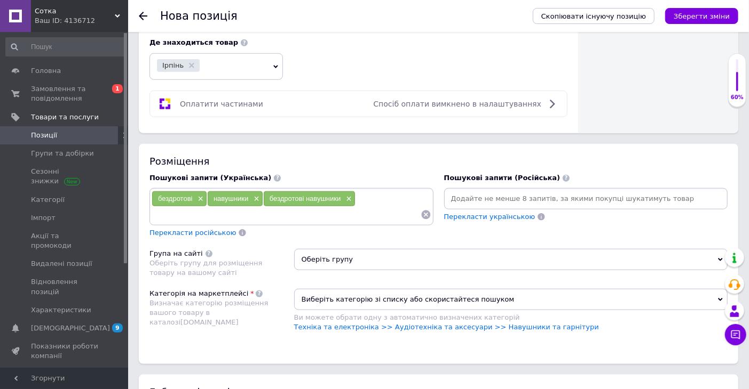
type input "d"
type input "bluetoth"
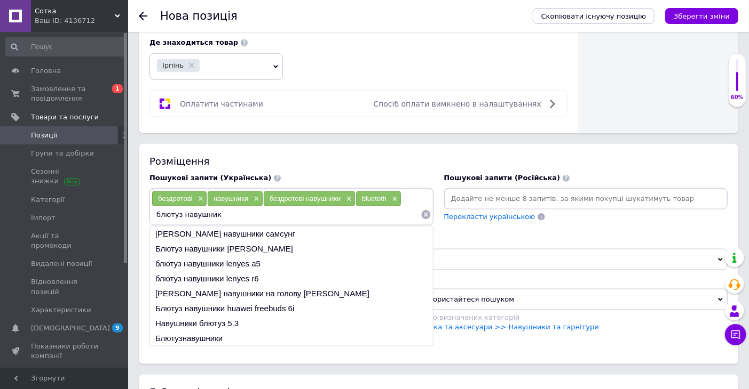
type input "блютуз навушники"
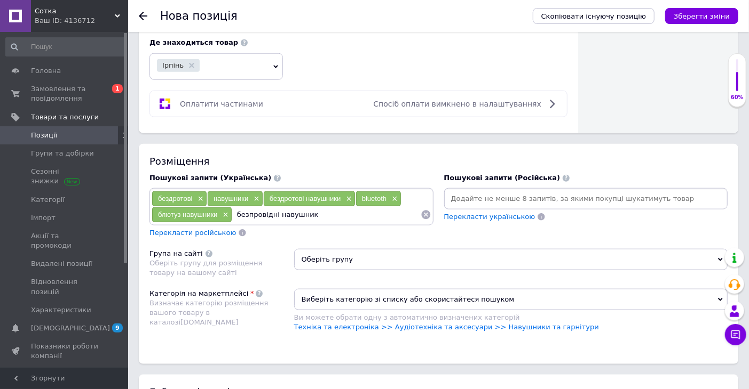
type input "безпровідні навушники"
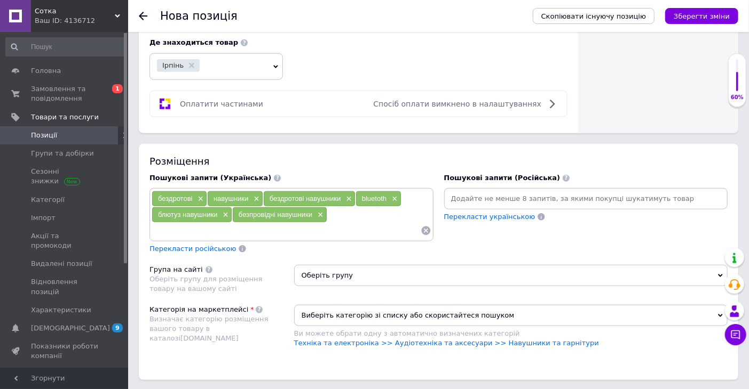
click at [467, 198] on input at bounding box center [586, 199] width 280 height 16
type input "беспроводные наушники"
click at [414, 275] on span "Оберіть групу" at bounding box center [510, 275] width 433 height 21
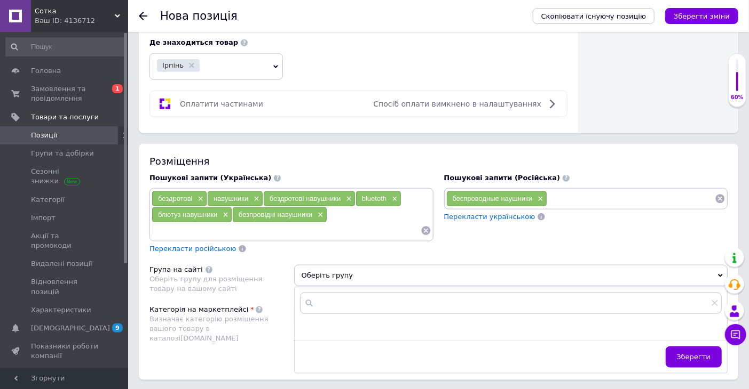
scroll to position [679, 0]
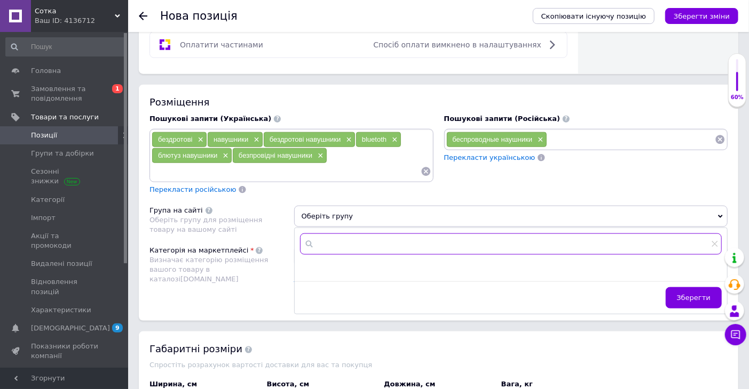
click at [456, 244] on input "text" at bounding box center [510, 244] width 421 height 21
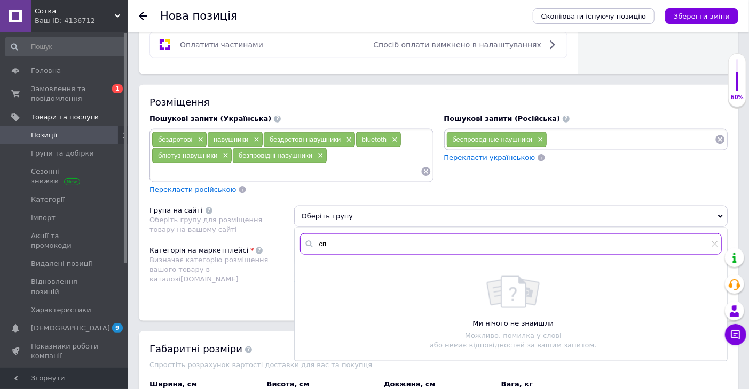
type input "с"
type input "н"
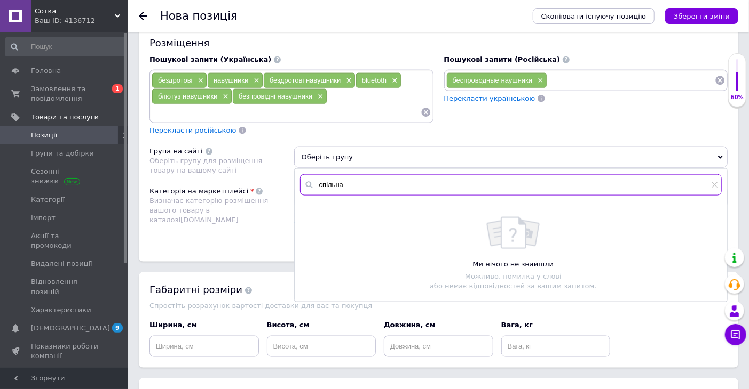
scroll to position [797, 0]
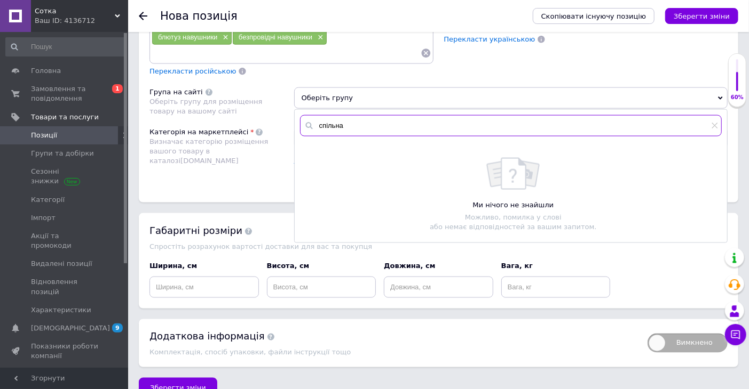
type input "спільна"
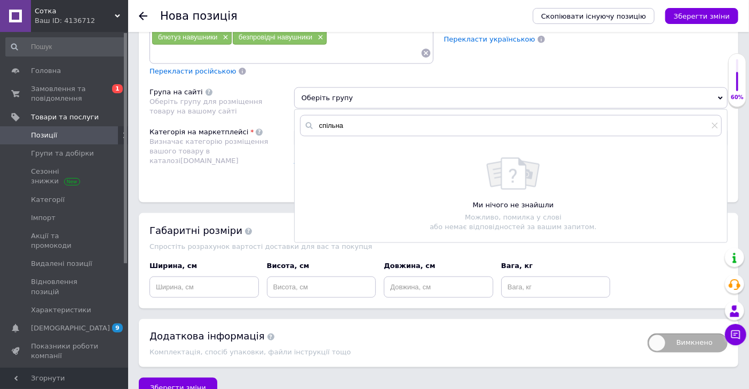
click at [435, 265] on div "Довжина, см" at bounding box center [438, 266] width 109 height 10
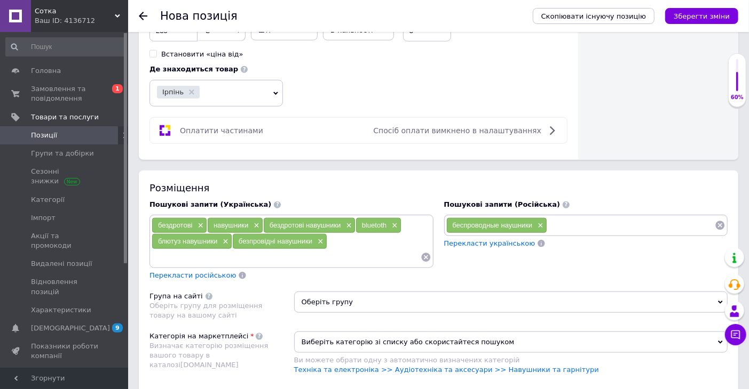
scroll to position [823, 0]
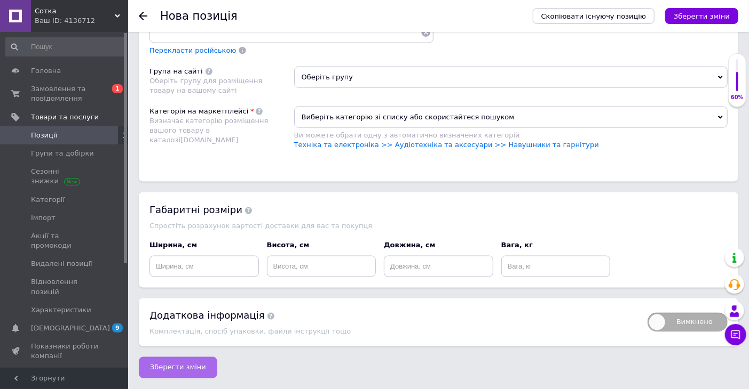
click at [177, 374] on button "Зберегти зміни" at bounding box center [178, 367] width 78 height 21
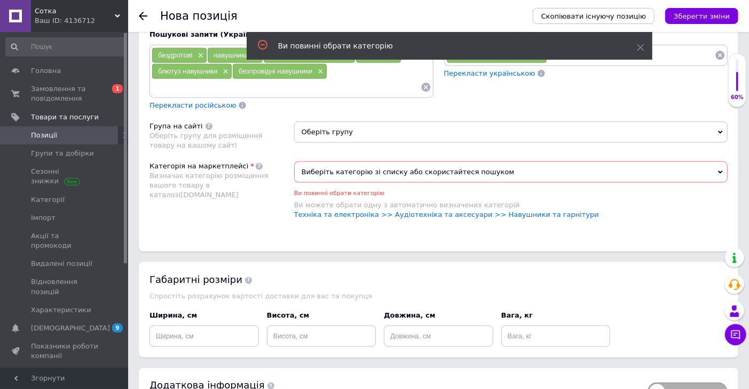
scroll to position [822, 0]
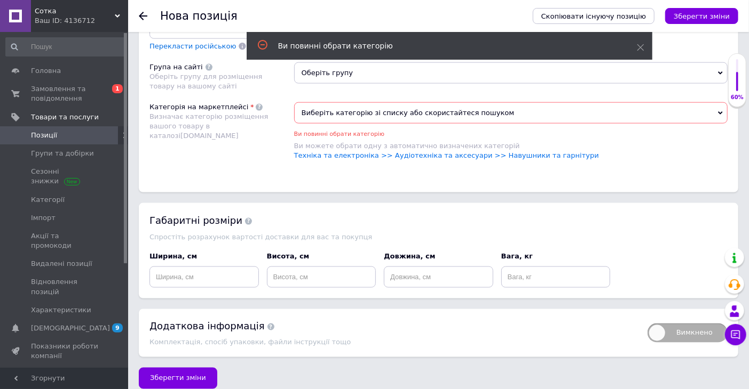
click at [506, 115] on span "Виберіть категорію зі списку або скористайтеся пошуком" at bounding box center [510, 112] width 433 height 21
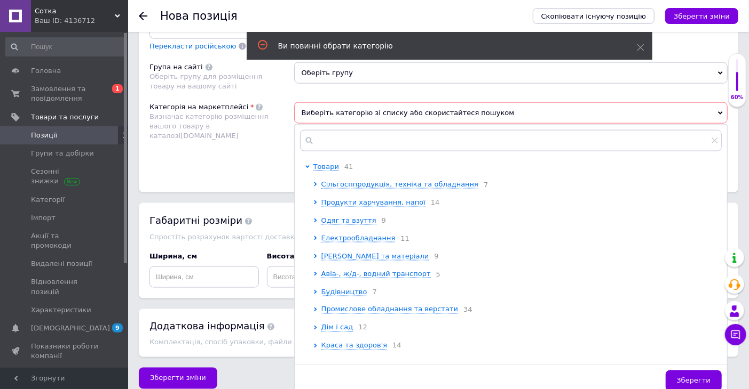
click at [250, 147] on div "Категорія на маркетплейсі Визначає категорію розміщення вашого товару в каталоз…" at bounding box center [221, 136] width 145 height 69
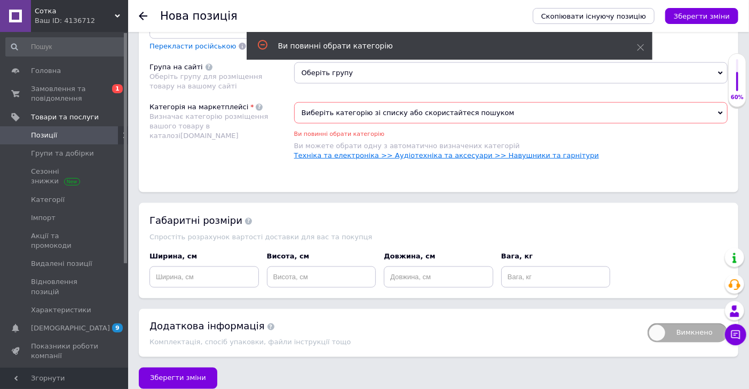
click at [507, 155] on link "Техніка та електроніка >> Аудіотехніка та аксесуари >> Навушники та гарнітури" at bounding box center [446, 156] width 305 height 8
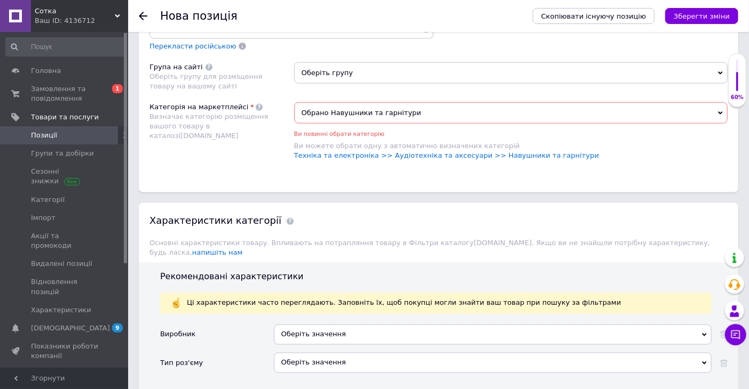
scroll to position [881, 0]
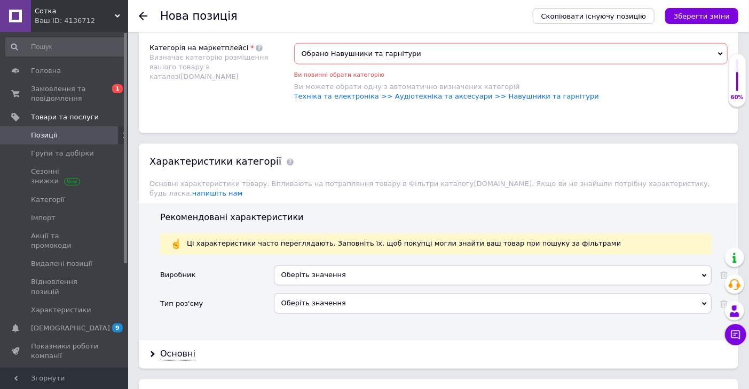
click at [451, 269] on div "Оберіть значення" at bounding box center [493, 276] width 438 height 20
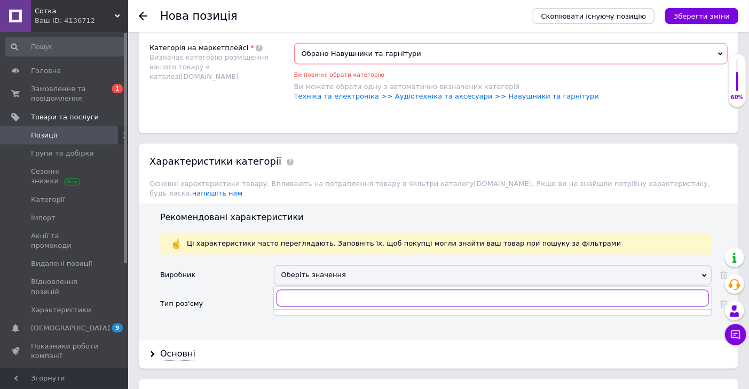
scroll to position [941, 0]
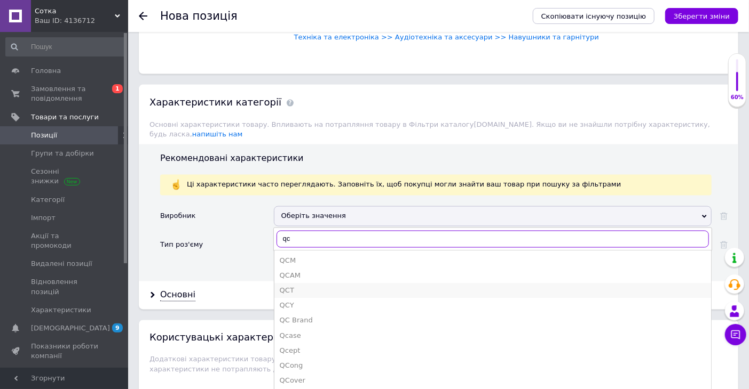
type input "qc"
click at [284, 287] on div "QCT" at bounding box center [493, 292] width 426 height 10
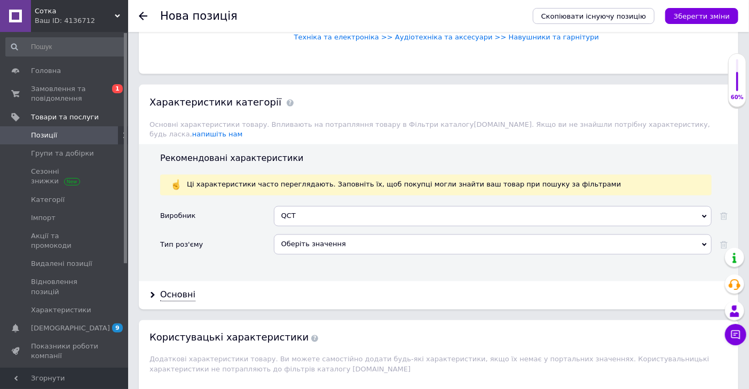
click at [344, 241] on div "Оберіть значення" at bounding box center [493, 245] width 438 height 20
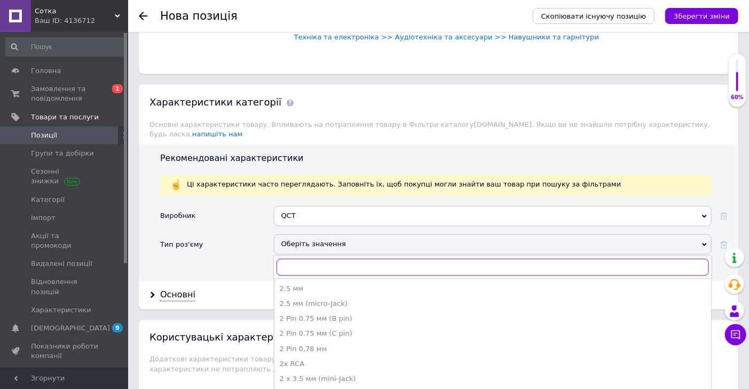
scroll to position [1000, 0]
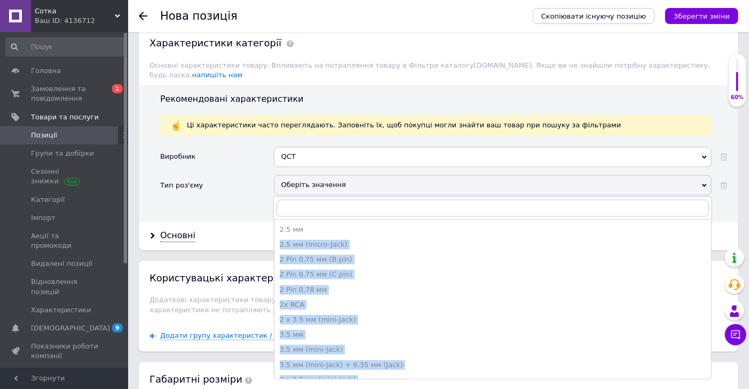
drag, startPoint x: 710, startPoint y: 227, endPoint x: 712, endPoint y: 233, distance: 5.6
click at [712, 239] on div "Характеристики категорії Основні характеристики товару. Впливають на потраплянн…" at bounding box center [438, 138] width 599 height 225
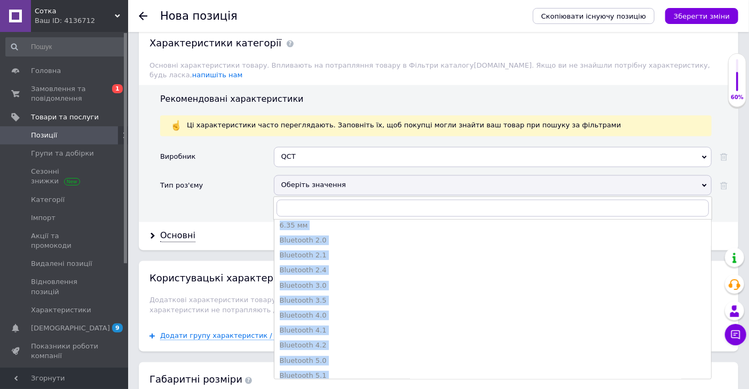
scroll to position [251, 0]
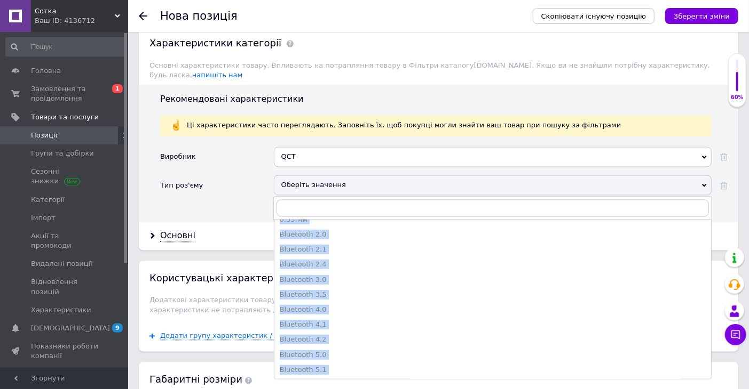
click at [305, 275] on div "Bluetooth 3.0" at bounding box center [493, 280] width 426 height 10
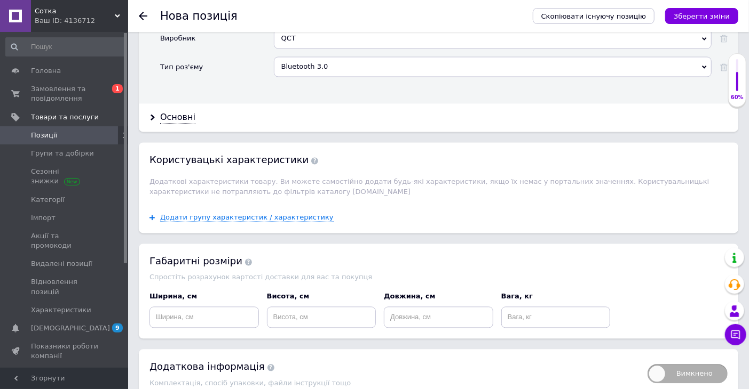
scroll to position [1165, 0]
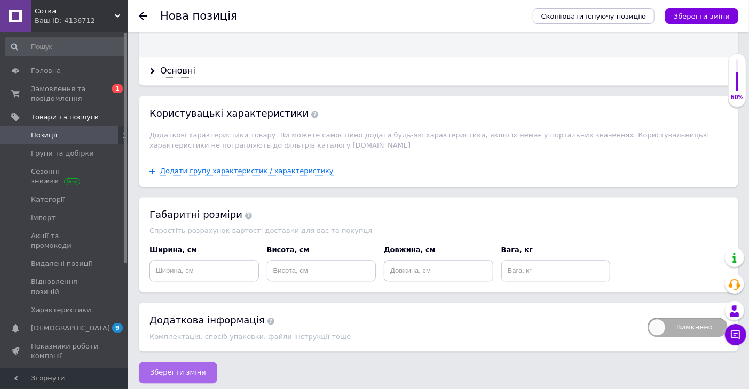
click at [181, 369] on span "Зберегти зміни" at bounding box center [178, 373] width 56 height 8
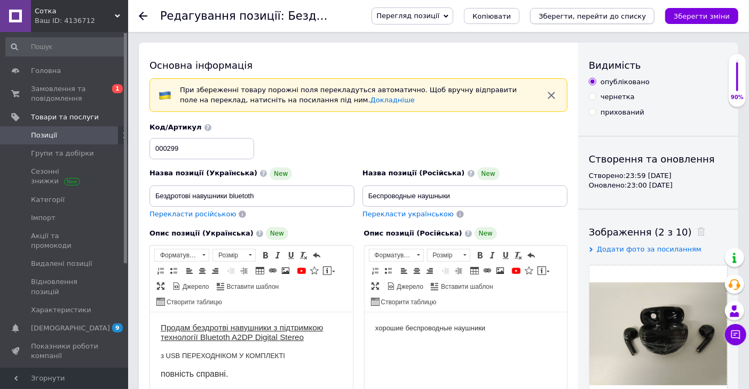
click at [623, 14] on icon "Зберегти, перейти до списку" at bounding box center [591, 16] width 107 height 8
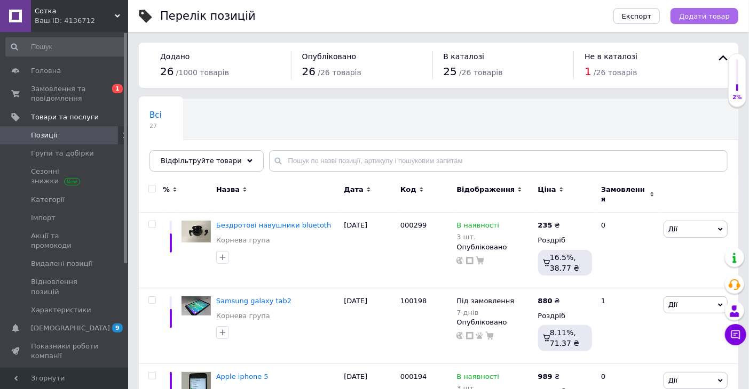
click at [704, 13] on span "Додати товар" at bounding box center [704, 16] width 51 height 8
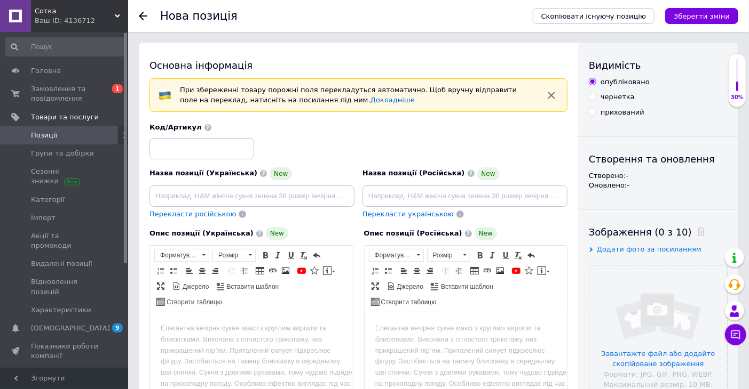
click at [220, 328] on body "Редактор, 39C253E3-AD28-46AA-A8C7-E4B02E0F7681" at bounding box center [250, 328] width 181 height 11
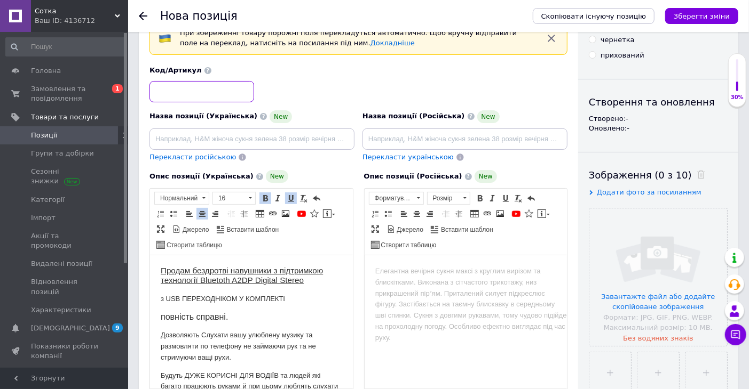
click at [169, 93] on input at bounding box center [201, 91] width 105 height 21
type input "00031"
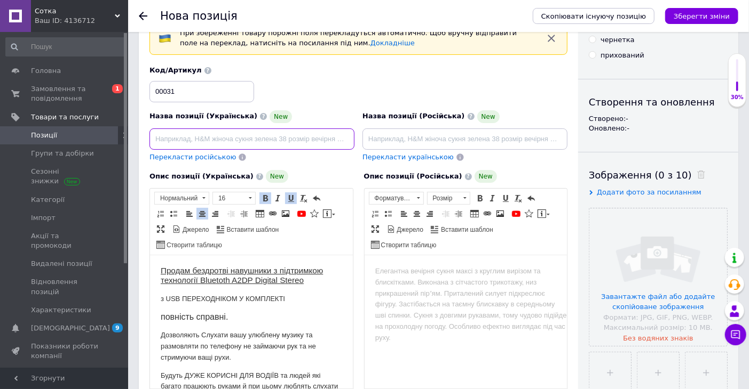
click at [222, 141] on input at bounding box center [251, 139] width 205 height 21
type input "Бездротові bluetoth навушники"
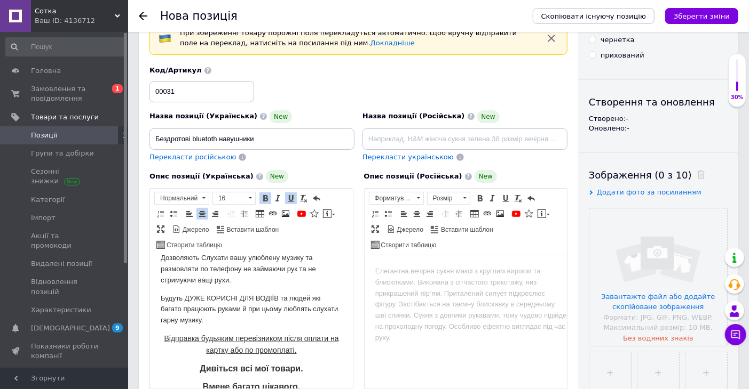
scroll to position [92, 0]
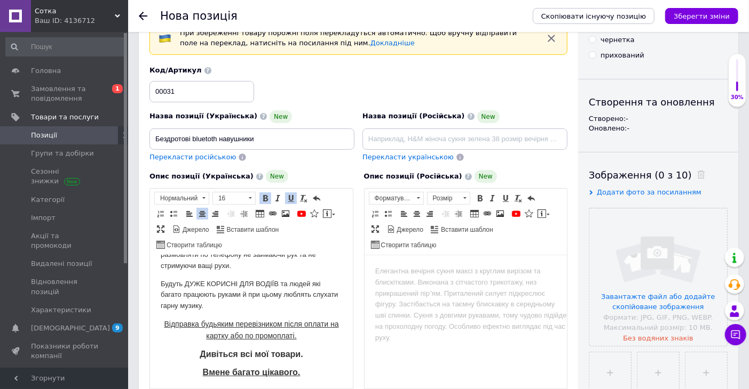
click at [402, 139] on input at bounding box center [464, 139] width 205 height 21
type input "беспроводные BLUETOTH НАУШНИКИ"
click at [394, 283] on html at bounding box center [465, 272] width 203 height 33
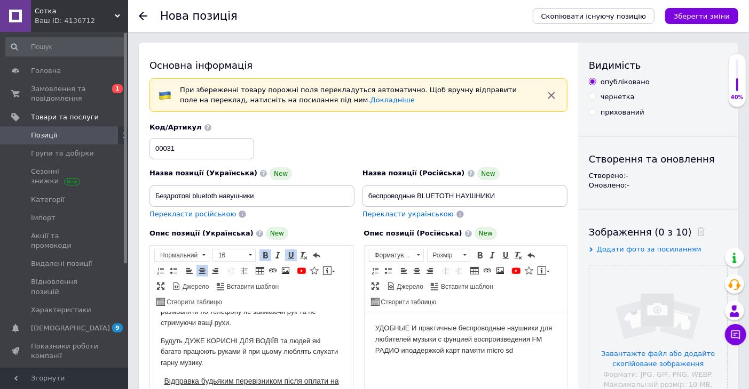
scroll to position [178, 0]
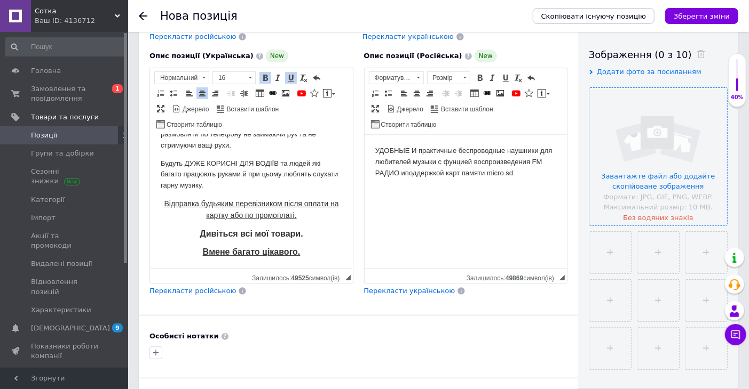
click at [641, 173] on input "file" at bounding box center [658, 157] width 138 height 138
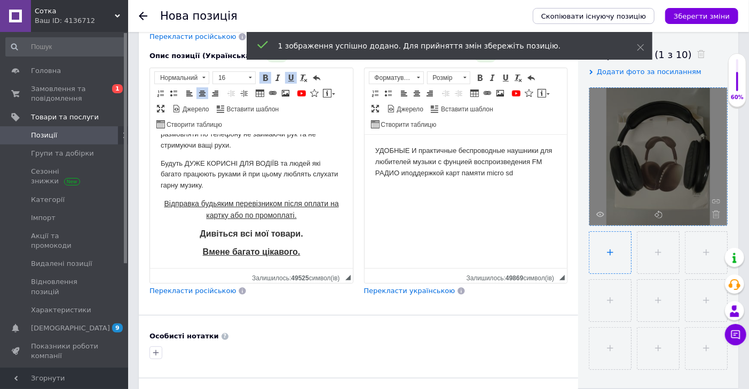
click at [610, 244] on input "file" at bounding box center [610, 253] width 42 height 42
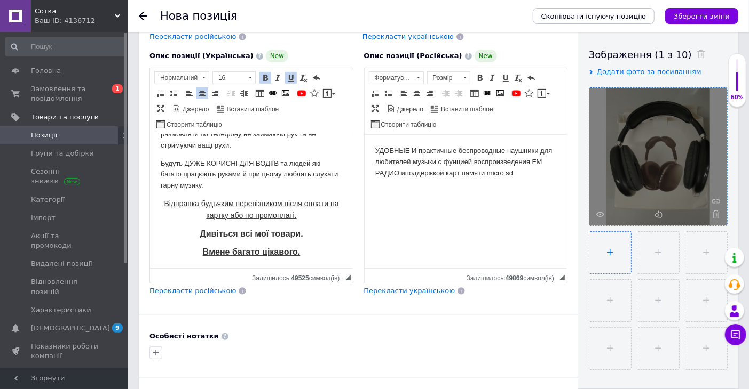
type input "C:\fakepath\1000003243.jpg"
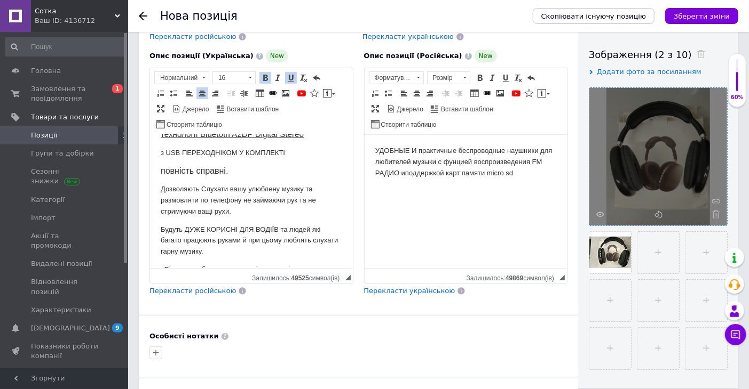
scroll to position [25, 0]
click at [288, 230] on p "Будуть ДУЖЕ КОРИСНІ ДЛЯ ВОДІЇВ та людей які багато працюють руками й при цьому …" at bounding box center [250, 242] width 181 height 33
click at [257, 250] on p "Будуть ДУЖЕ КОРИСНІ ДЛЯ людей які багато працюють руками й при цьому люблять сл…" at bounding box center [250, 242] width 181 height 33
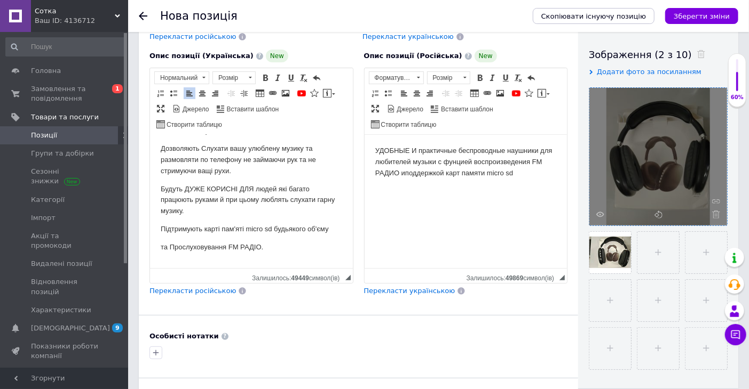
scroll to position [67, 0]
click at [258, 250] on p "та Прослуховування FM РАДІО. ТАКОЖ МАЮТЬ 3.5 мм роз'єм для пристроїв які не пі" at bounding box center [250, 253] width 181 height 22
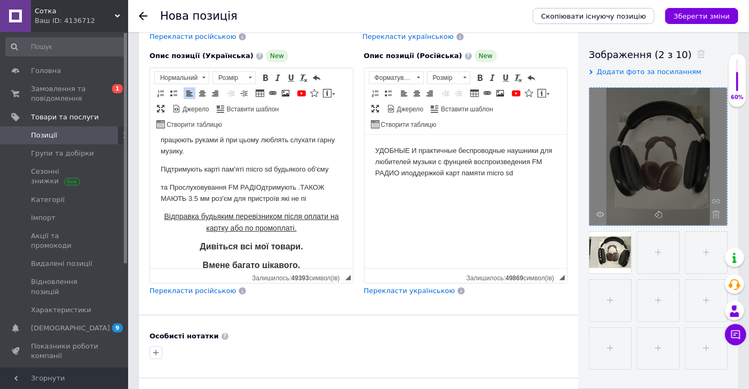
click at [292, 184] on p "та Прослуховування FM РАДІОдтримують . ТАКОЖ МАЮТЬ 3.5 мм роз'єм для пристроїв …" at bounding box center [250, 193] width 181 height 22
drag, startPoint x: 295, startPoint y: 186, endPoint x: 260, endPoint y: 187, distance: 34.7
click at [260, 187] on p "та Прослуховування FM РАДІОдтримують . ТАКОЖ МАЮТЬ 3.5 мм роз'єм для пристроїв …" at bounding box center [250, 193] width 181 height 22
click at [274, 193] on span "Вирізати" at bounding box center [273, 194] width 9 height 9
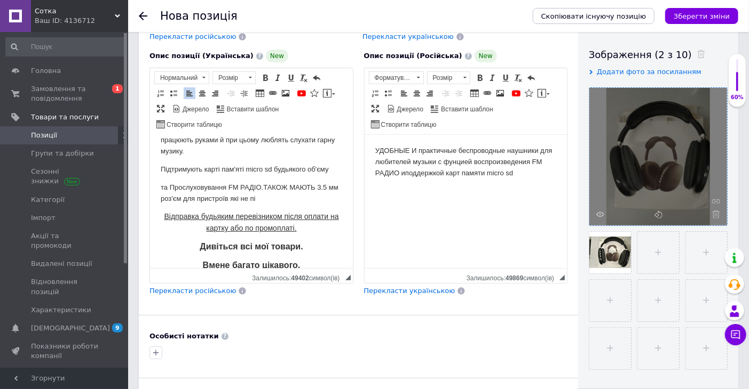
click at [271, 201] on p "та Прослуховування FM РАДІО . ТАКОЖ МАЮТЬ 3.5 мм роз'єм для пристроїв які не пі" at bounding box center [250, 193] width 181 height 22
click at [264, 186] on p "та Прослуховування FM РАДІО . ТАКОЖ МАЮТЬ 3.5 мм роз'єм для пристроїв які не пі" at bounding box center [250, 193] width 181 height 22
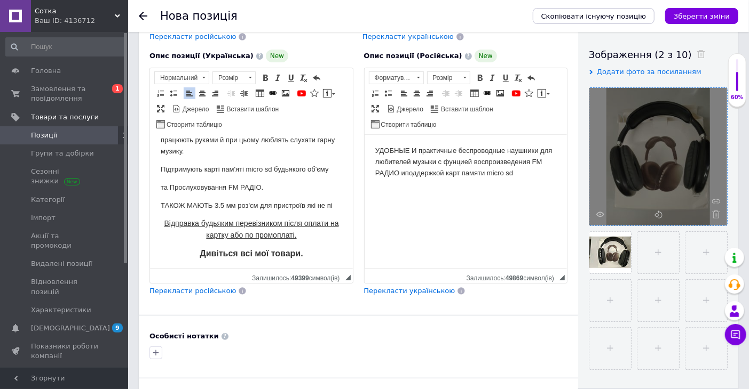
click at [257, 212] on p "ТАКОЖ МАЮТЬ 3.5 мм роз'єм для пристроїв які не пі" at bounding box center [250, 206] width 181 height 11
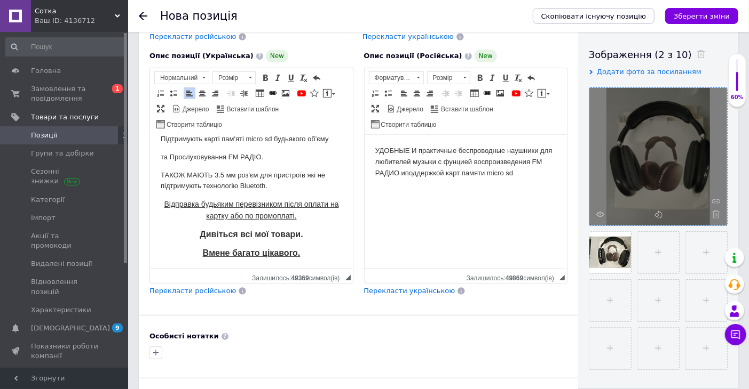
scroll to position [157, 0]
click at [224, 157] on p "та Прослуховування FM РАДІО ." at bounding box center [250, 157] width 181 height 11
click at [302, 233] on p "Дивіться всі мої товари." at bounding box center [250, 235] width 181 height 12
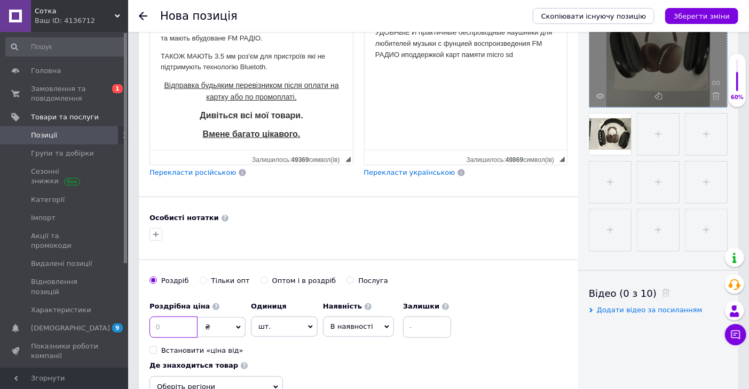
click at [174, 324] on input at bounding box center [173, 327] width 48 height 21
type input "328"
click at [408, 324] on input at bounding box center [427, 327] width 48 height 21
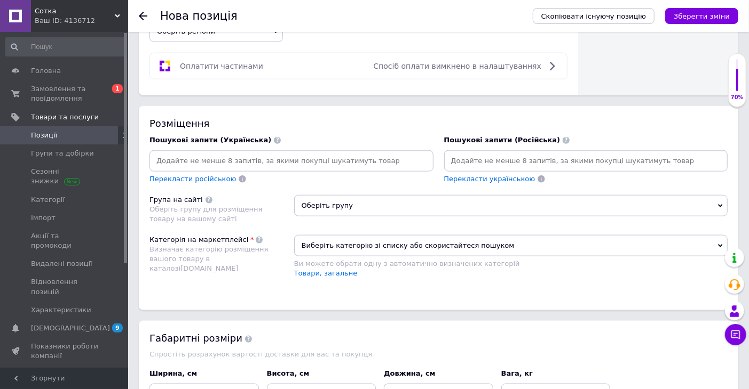
scroll to position [534, 0]
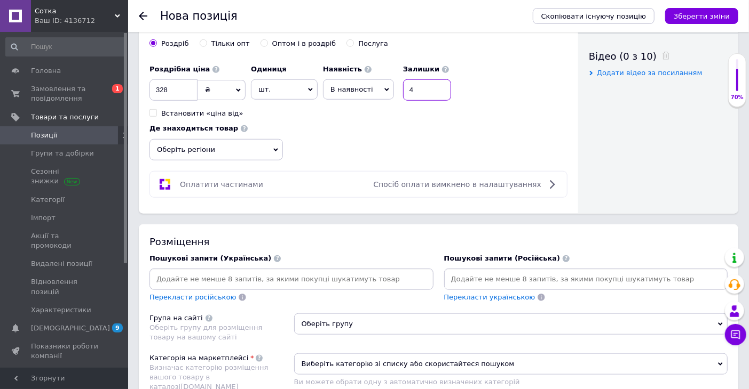
type input "4"
click at [269, 152] on span "Оберіть регіони" at bounding box center [215, 149] width 133 height 21
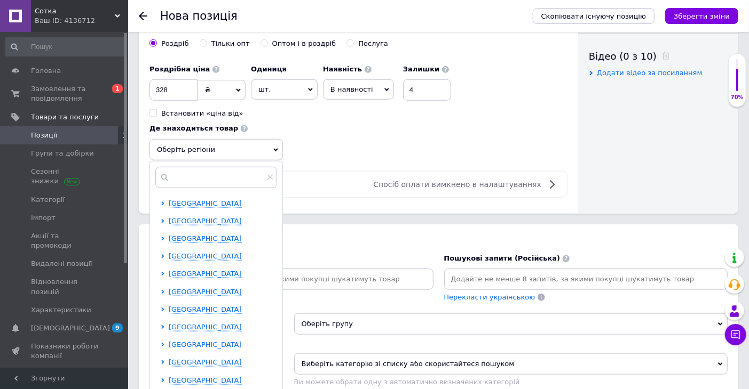
click at [214, 343] on span "[GEOGRAPHIC_DATA]" at bounding box center [205, 345] width 73 height 8
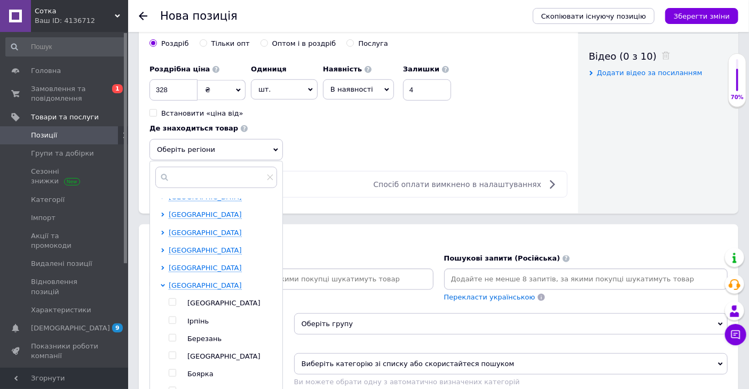
click at [172, 323] on input "checkbox" at bounding box center [172, 320] width 7 height 7
checkbox input "true"
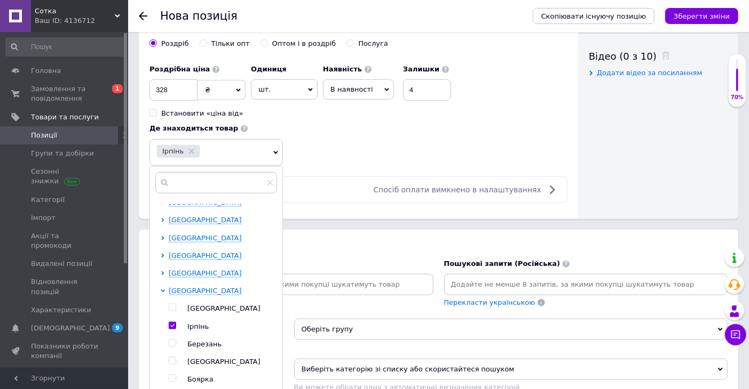
scroll to position [652, 0]
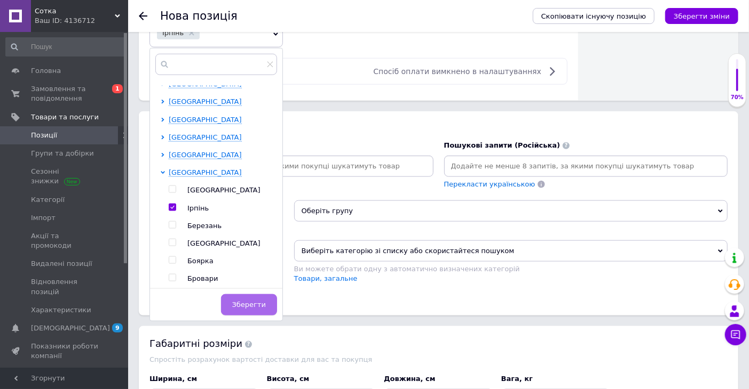
click at [235, 308] on button "Зберегти" at bounding box center [249, 305] width 56 height 21
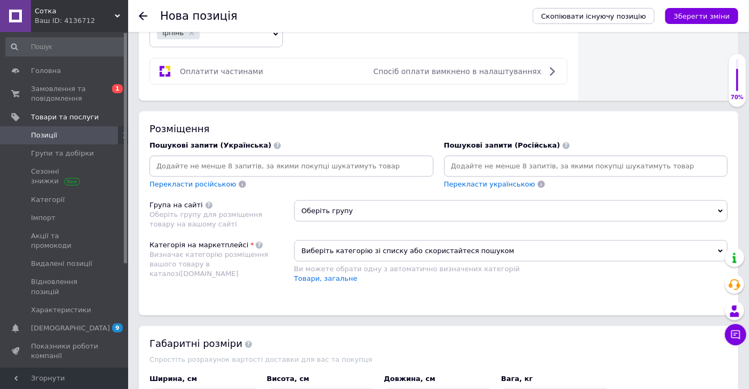
scroll to position [593, 0]
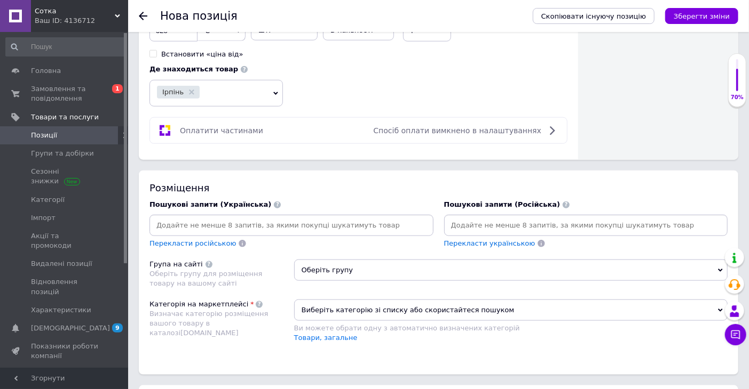
click at [332, 230] on input at bounding box center [292, 226] width 280 height 16
type input "радіо"
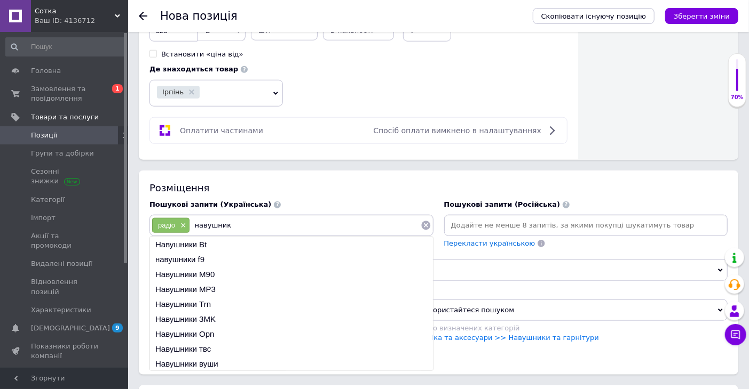
type input "навушники"
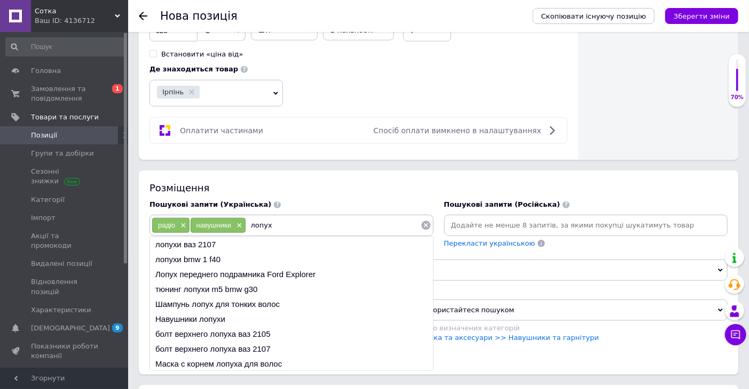
type input "лопухи"
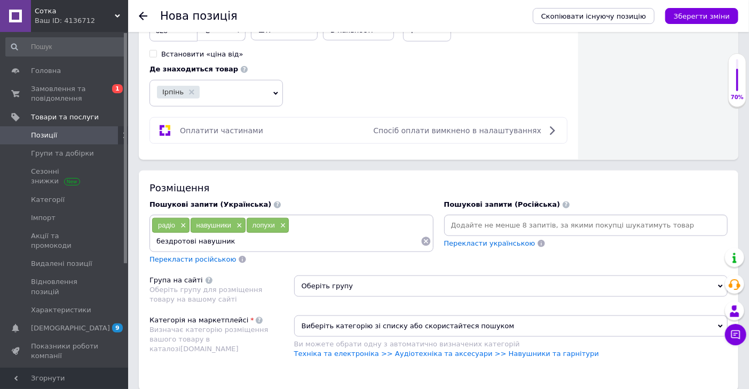
type input "бездротові навушники"
type input "безпроводні навушники"
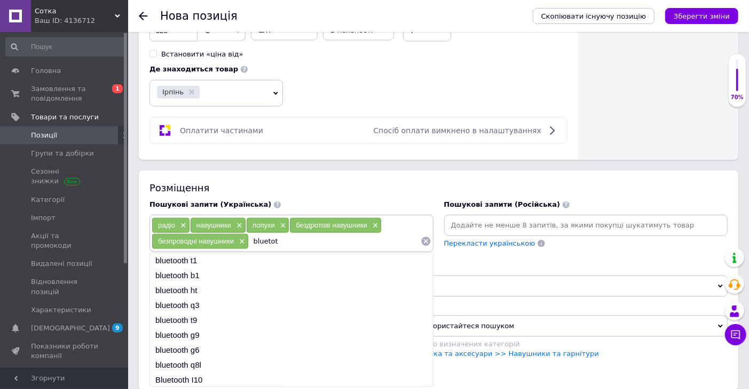
type input "bluetoth"
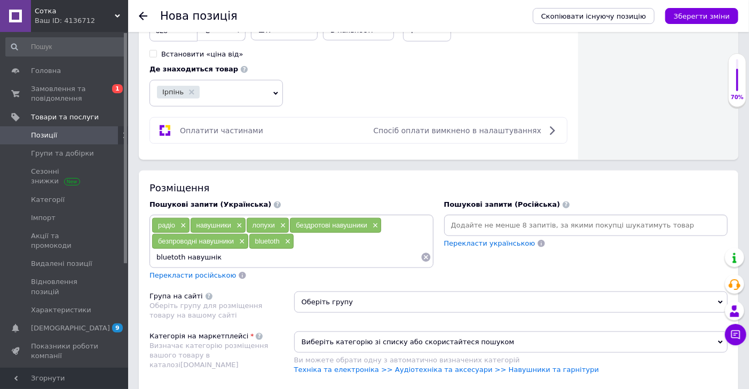
type input "bluetoth навушніки"
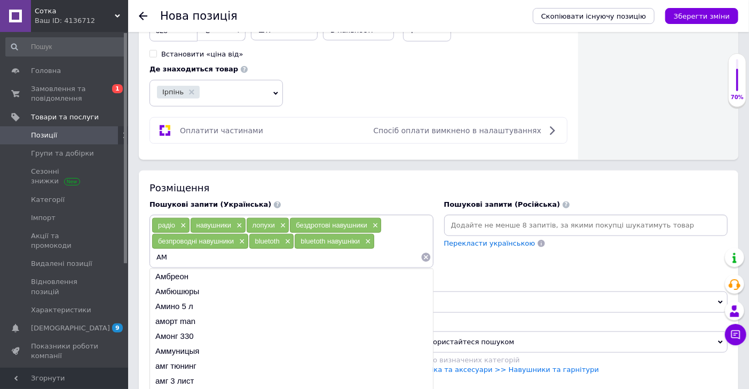
click at [215, 253] on input "АМ" at bounding box center [286, 258] width 269 height 16
type input "[PERSON_NAME]"
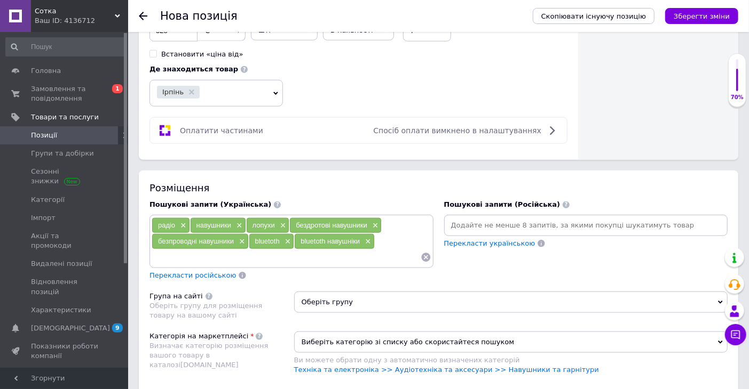
type input "bluetoth навушніки"
type input "F"
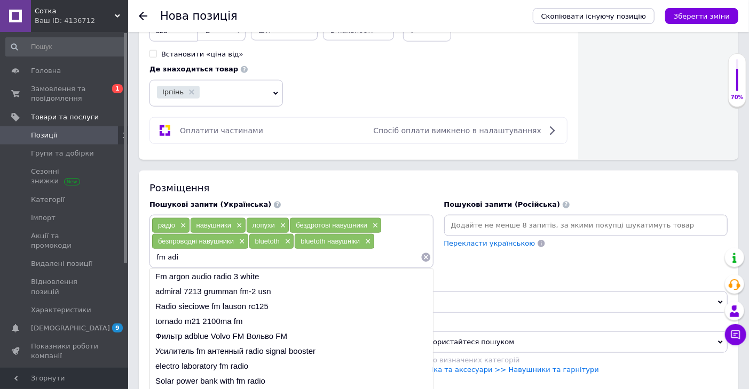
type input "fm adio"
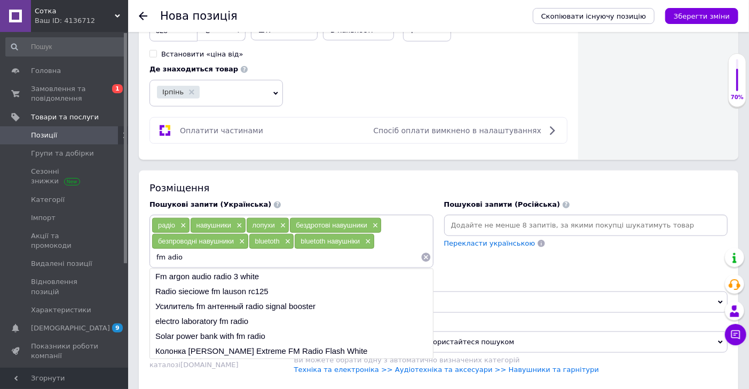
type input "fm radio"
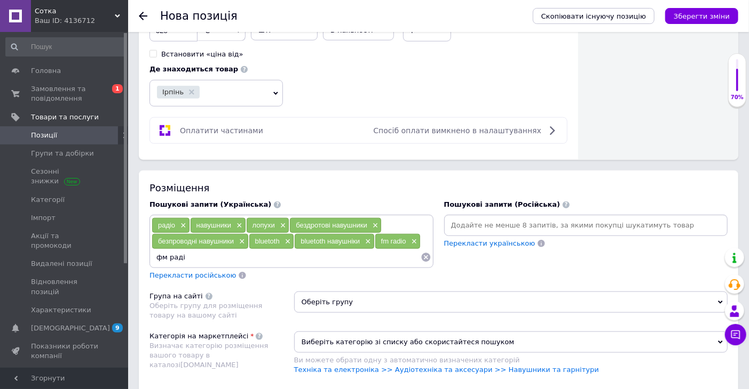
type input "фм радіо"
click at [518, 227] on input at bounding box center [586, 226] width 280 height 16
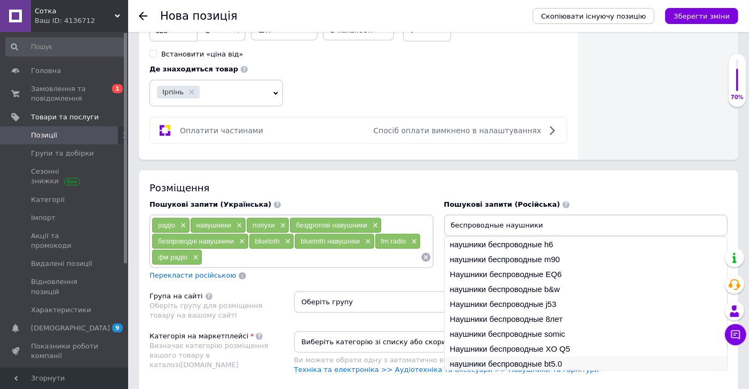
type input "беспроводные наушники"
click at [532, 364] on li "наушники беспроводные bt5.0" at bounding box center [585, 364] width 283 height 15
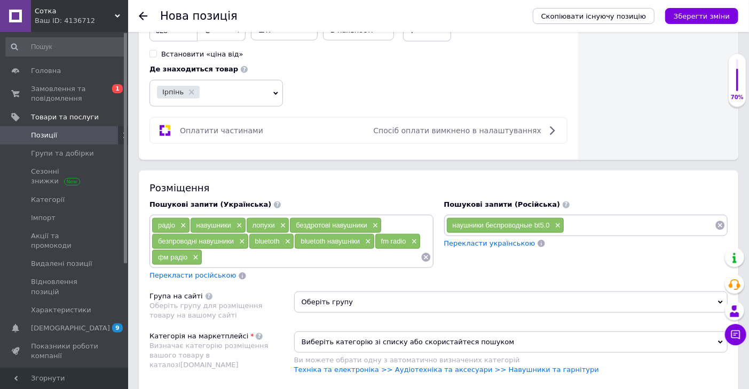
click at [580, 225] on input at bounding box center [639, 226] width 150 height 16
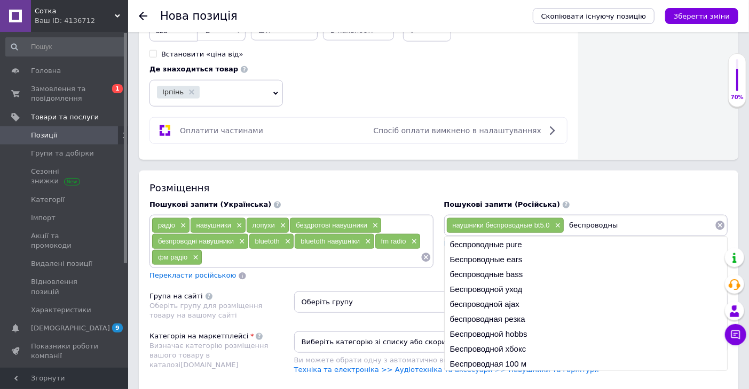
type input "беспроводные"
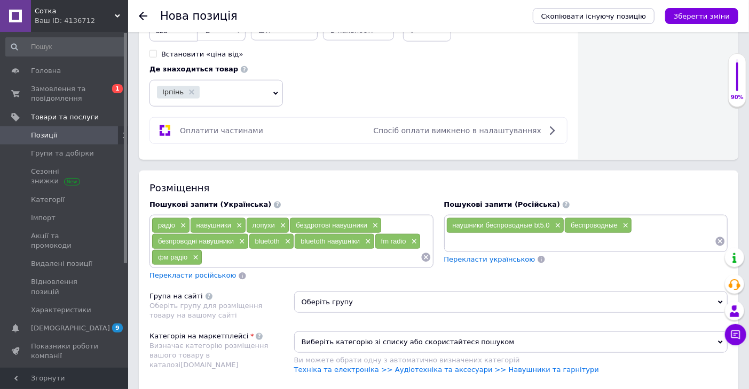
click at [420, 304] on span "Оберіть групу" at bounding box center [510, 302] width 433 height 21
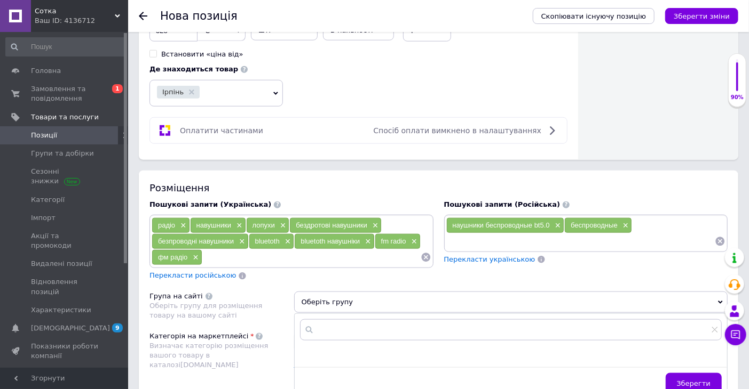
scroll to position [652, 0]
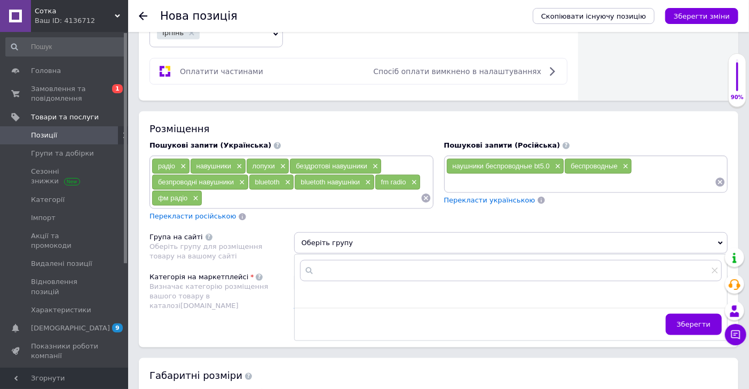
drag, startPoint x: 246, startPoint y: 312, endPoint x: 289, endPoint y: 308, distance: 42.3
click at [247, 312] on div "Категорія на маркетплейсі Визначає категорію розміщення вашого товару в каталоз…" at bounding box center [221, 300] width 145 height 54
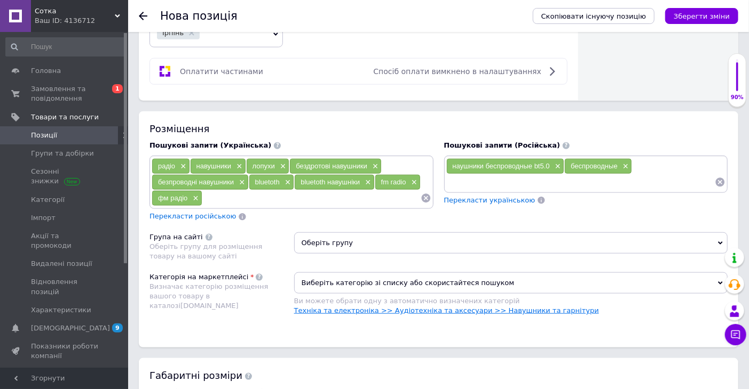
click at [502, 313] on link "Техніка та електроніка >> Аудіотехніка та аксесуари >> Навушники та гарнітури" at bounding box center [446, 311] width 305 height 8
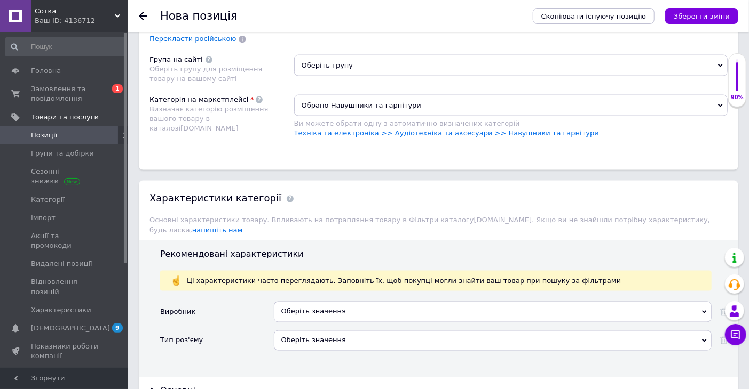
scroll to position [948, 0]
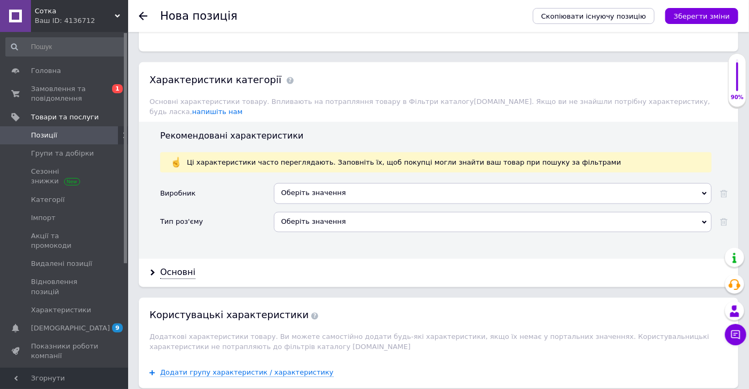
click at [375, 186] on div "Оберіть значення" at bounding box center [493, 194] width 438 height 20
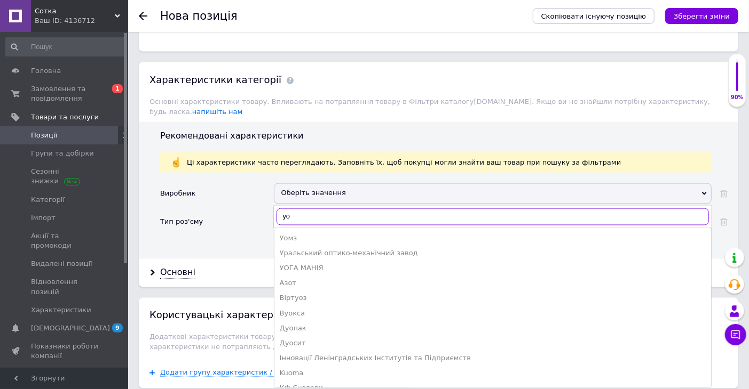
type input "у"
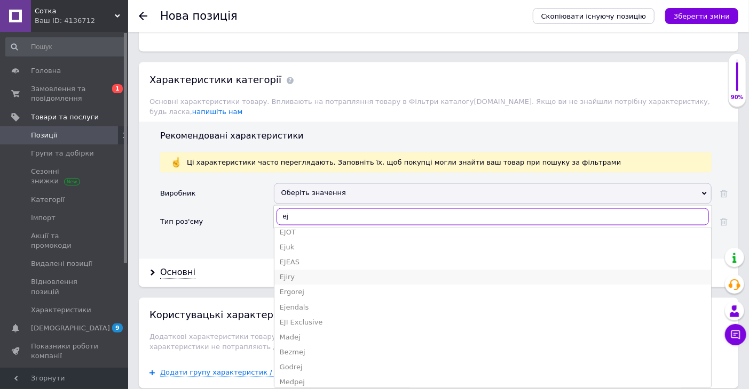
scroll to position [0, 0]
type input "ej"
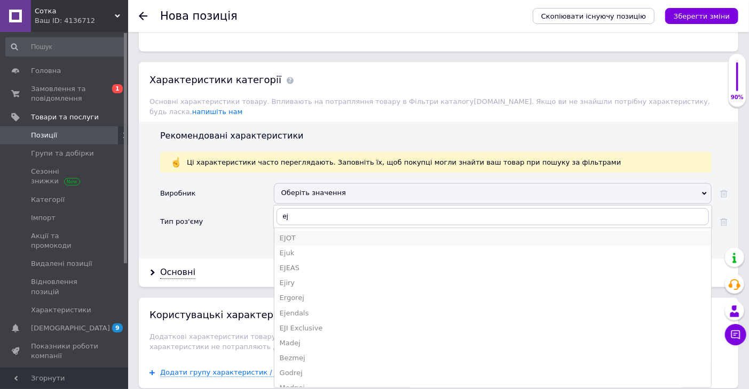
click at [290, 235] on div "EJOT" at bounding box center [493, 239] width 426 height 10
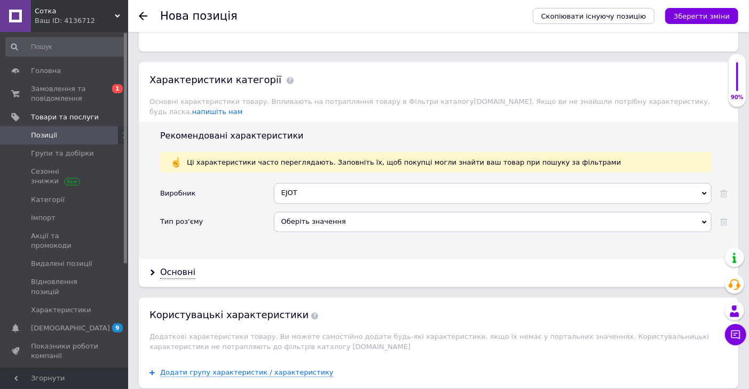
click at [311, 219] on div "Оберіть значення" at bounding box center [493, 222] width 438 height 20
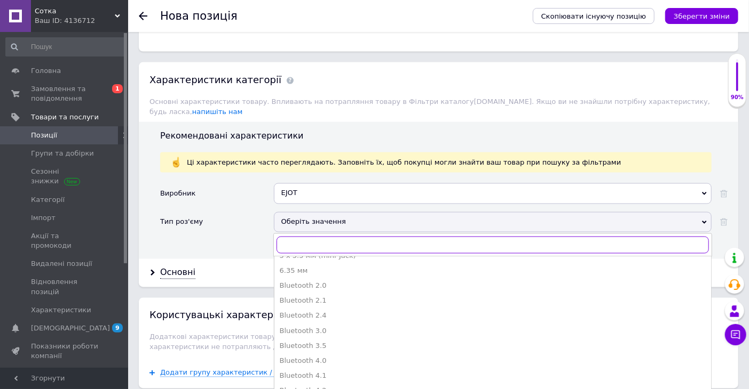
scroll to position [296, 0]
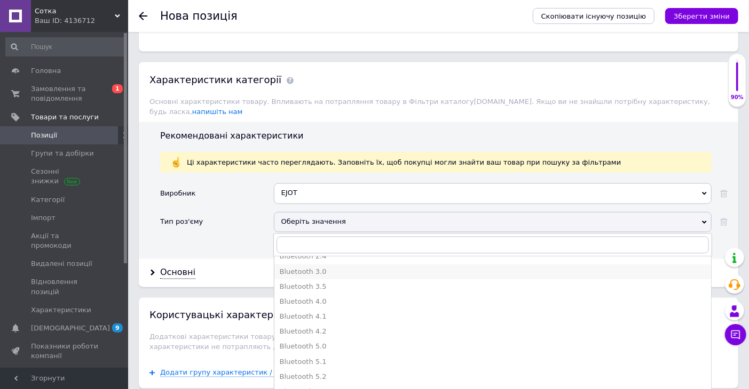
click at [318, 267] on div "Bluetooth 3.0" at bounding box center [493, 272] width 426 height 10
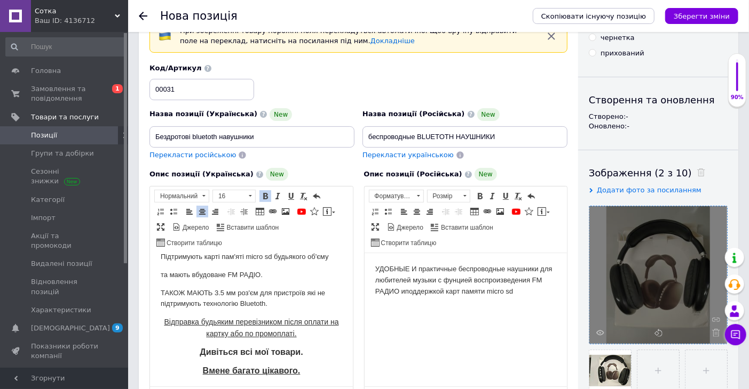
scroll to position [0, 0]
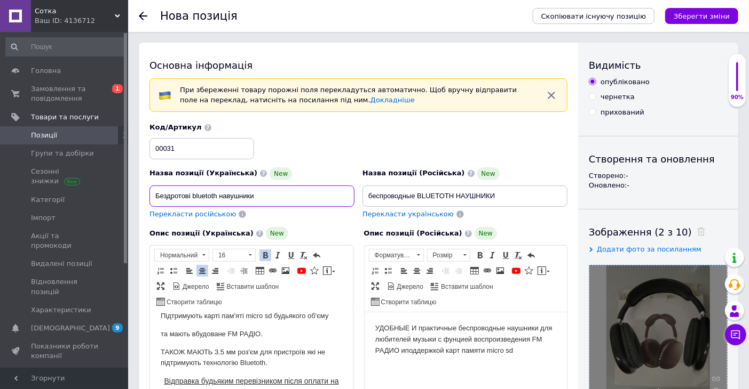
click at [284, 201] on input "Бездротові bluetoth навушники" at bounding box center [251, 196] width 205 height 21
type input "Бездротові bluetoth навушники EJ P9"
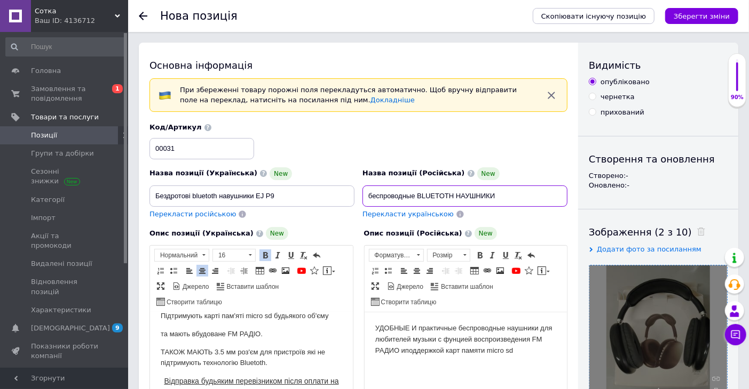
click at [510, 196] on input "беспроводные BLUETOTH НАУШНИКИ" at bounding box center [464, 196] width 205 height 21
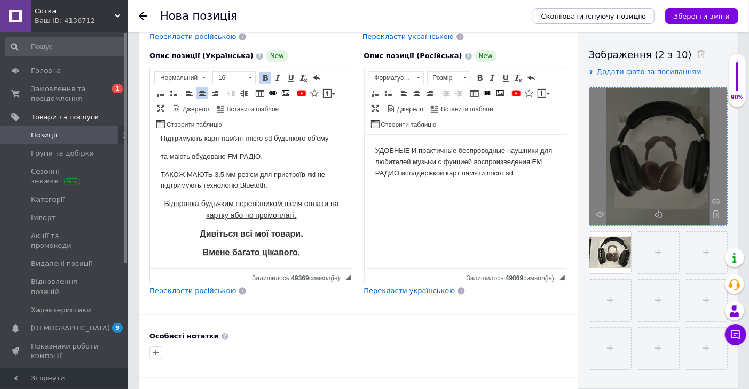
scroll to position [237, 0]
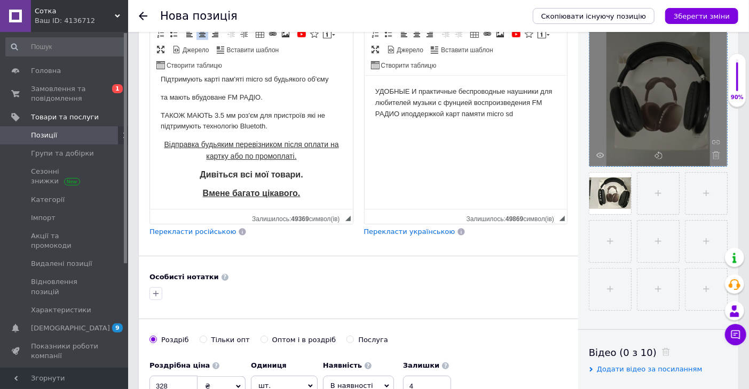
type input "беспроводные BLUETOTH НАУШНИКИ EJ P9"
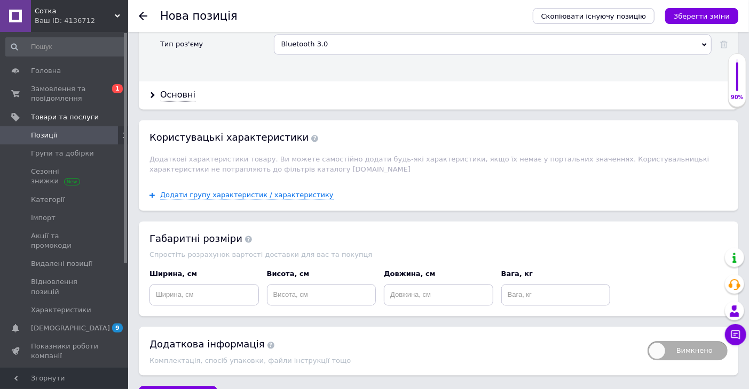
scroll to position [1150, 0]
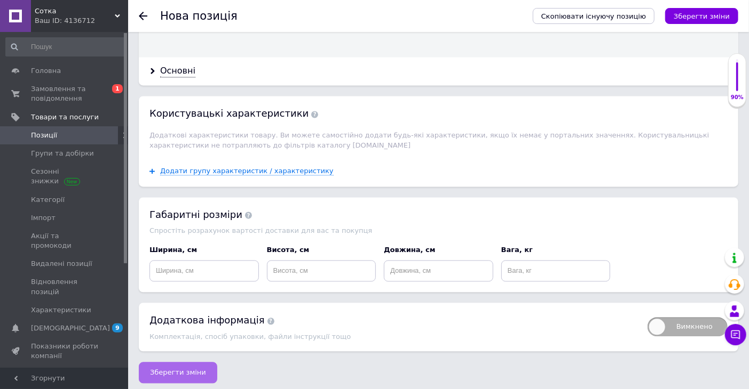
click at [193, 362] on button "Зберегти зміни" at bounding box center [178, 372] width 78 height 21
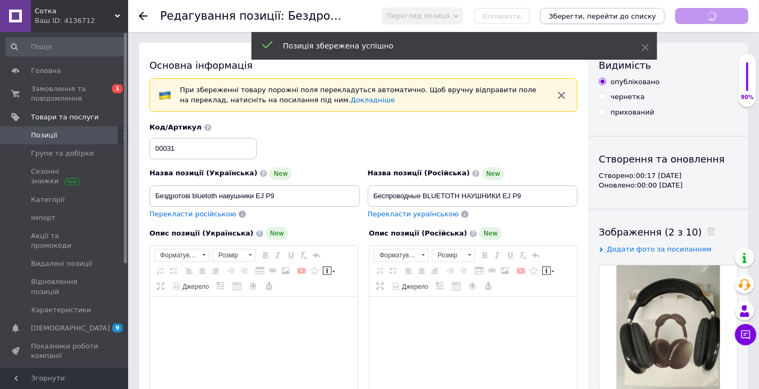
click at [615, 15] on icon "Зберегти, перейти до списку" at bounding box center [601, 16] width 107 height 8
